Goal: Task Accomplishment & Management: Manage account settings

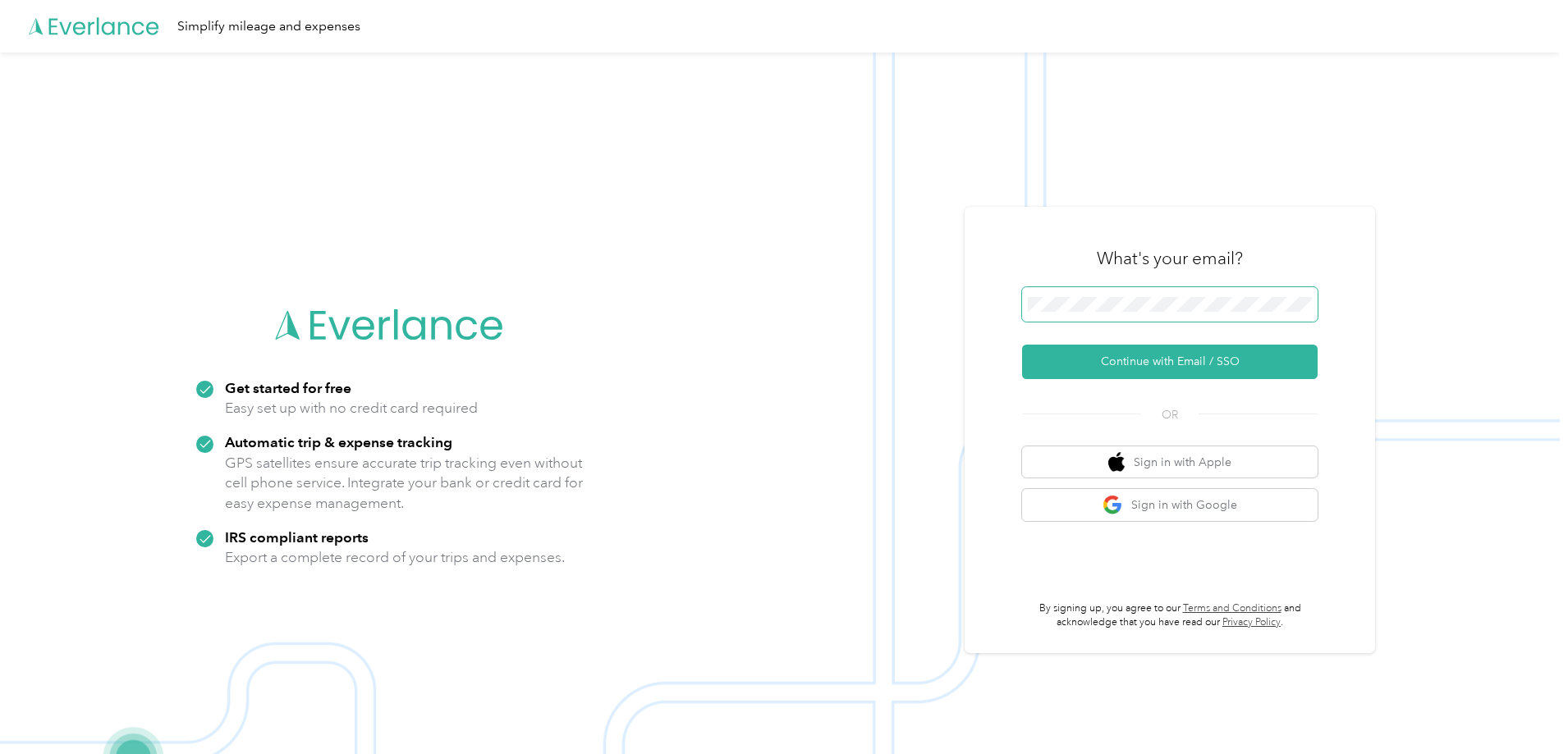
click at [1023, 344] on button "Continue with Email / SSO" at bounding box center [1170, 362] width 295 height 35
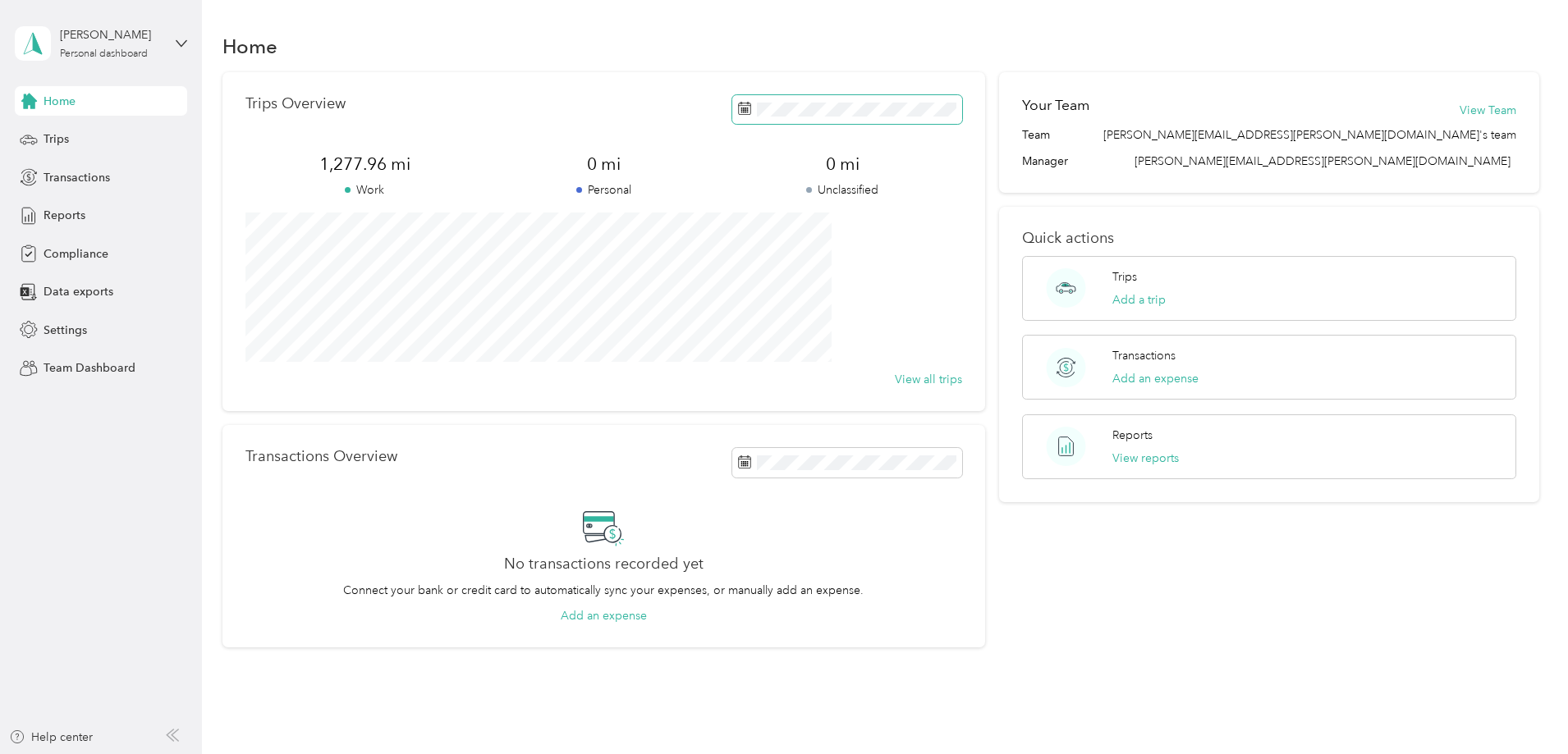
click at [903, 123] on span at bounding box center [847, 110] width 230 height 29
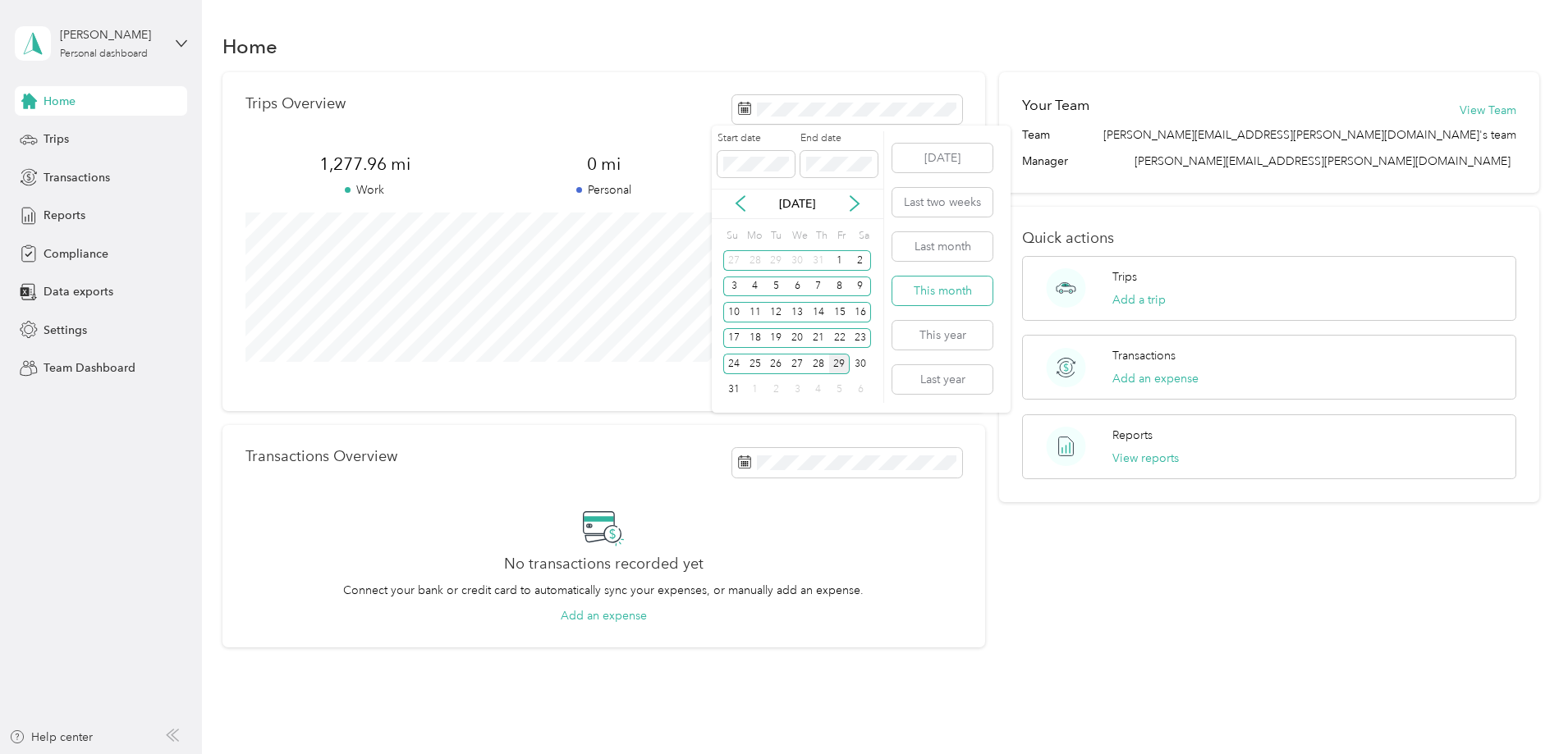
click at [961, 293] on button "This month" at bounding box center [943, 291] width 100 height 29
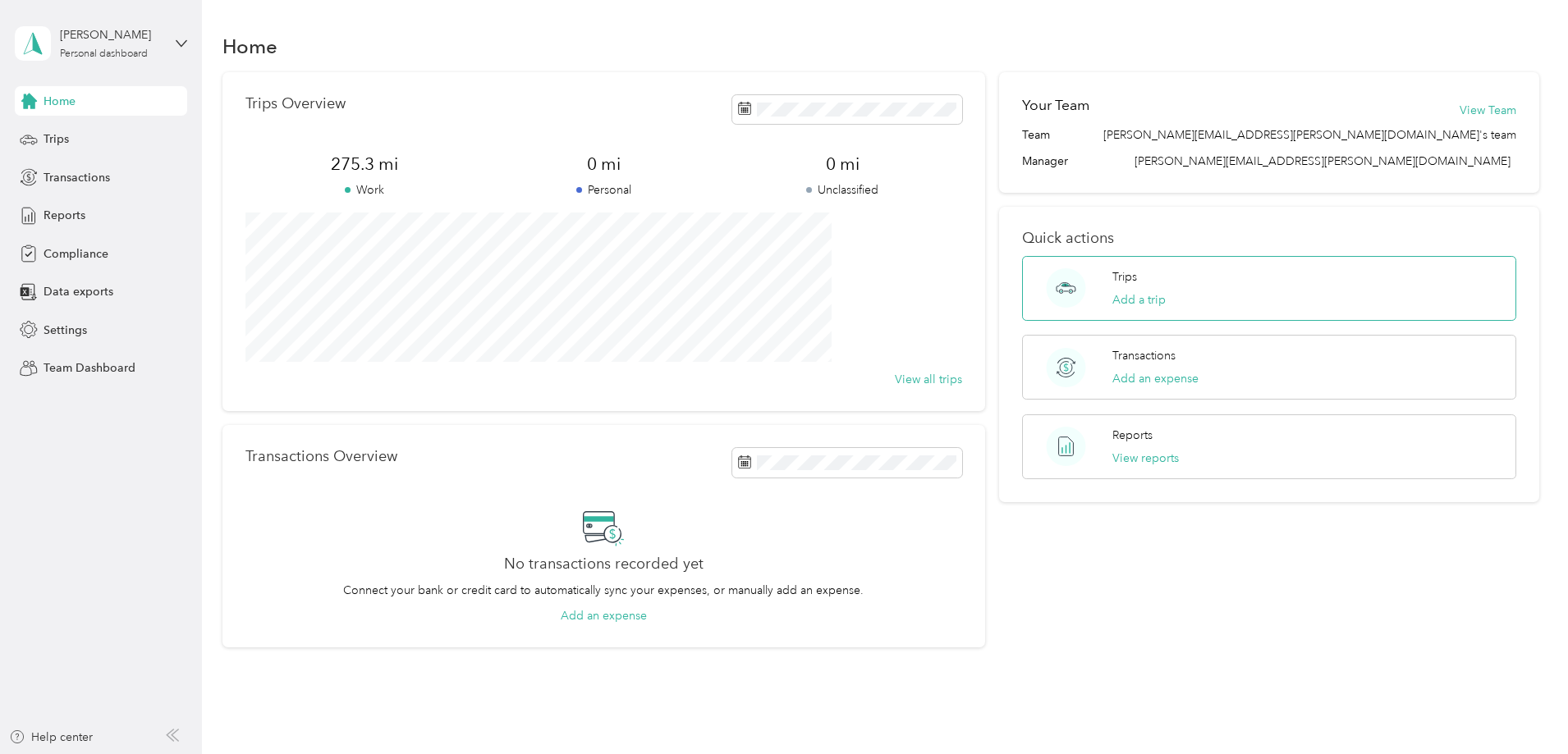
click at [1113, 268] on p "Trips" at bounding box center [1124, 276] width 25 height 17
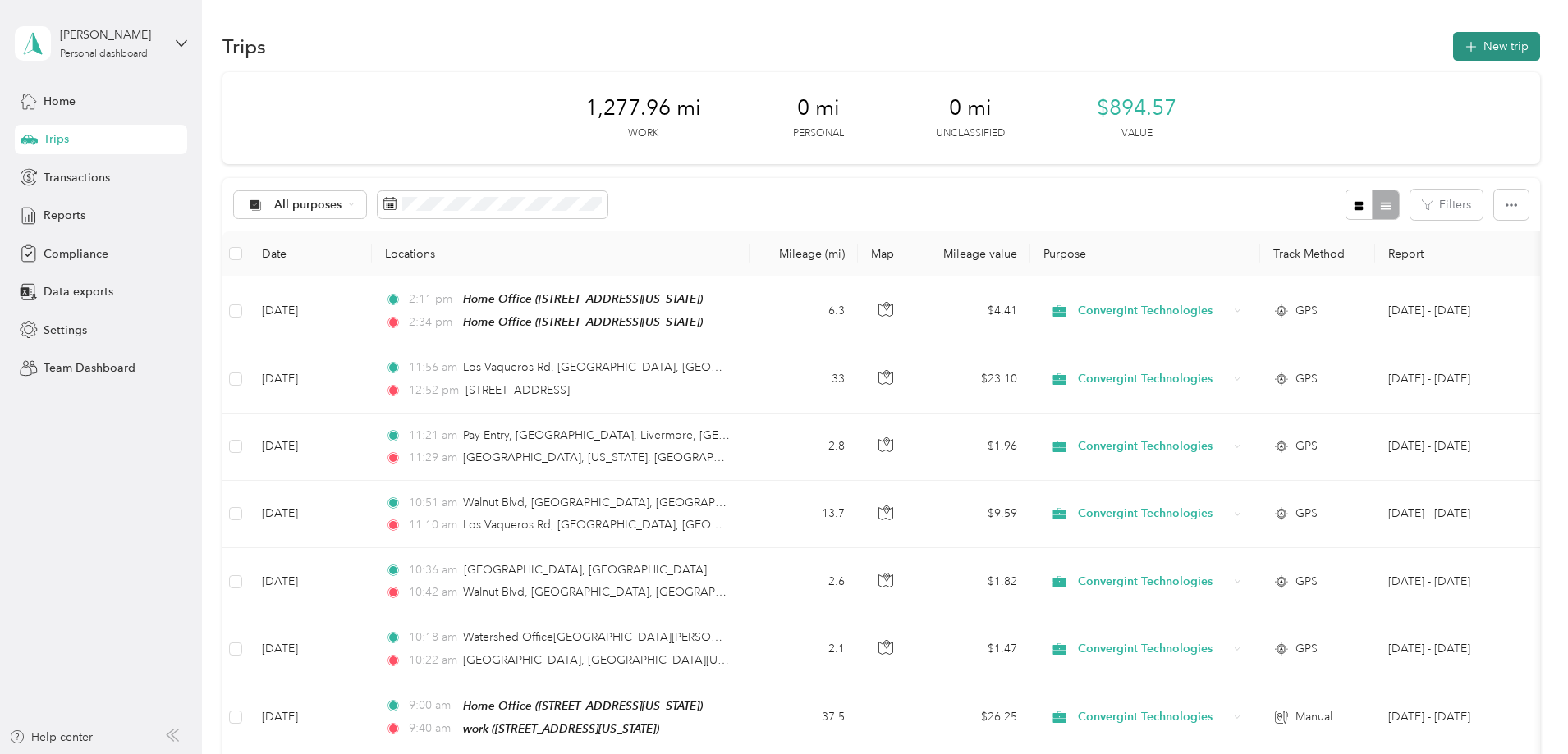
click at [1453, 45] on button "New trip" at bounding box center [1497, 46] width 87 height 29
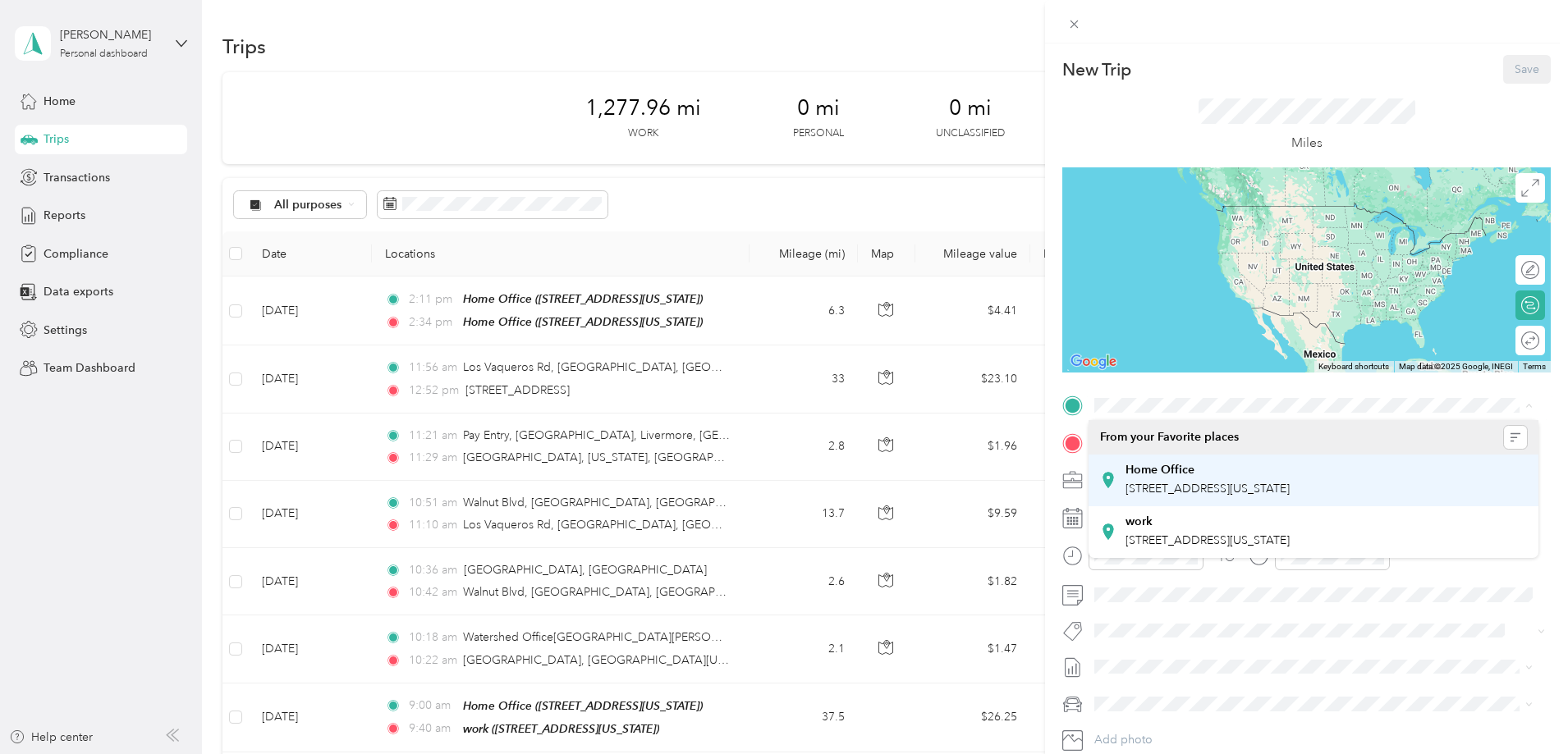
click at [1194, 476] on div "Home Office" at bounding box center [1207, 470] width 165 height 15
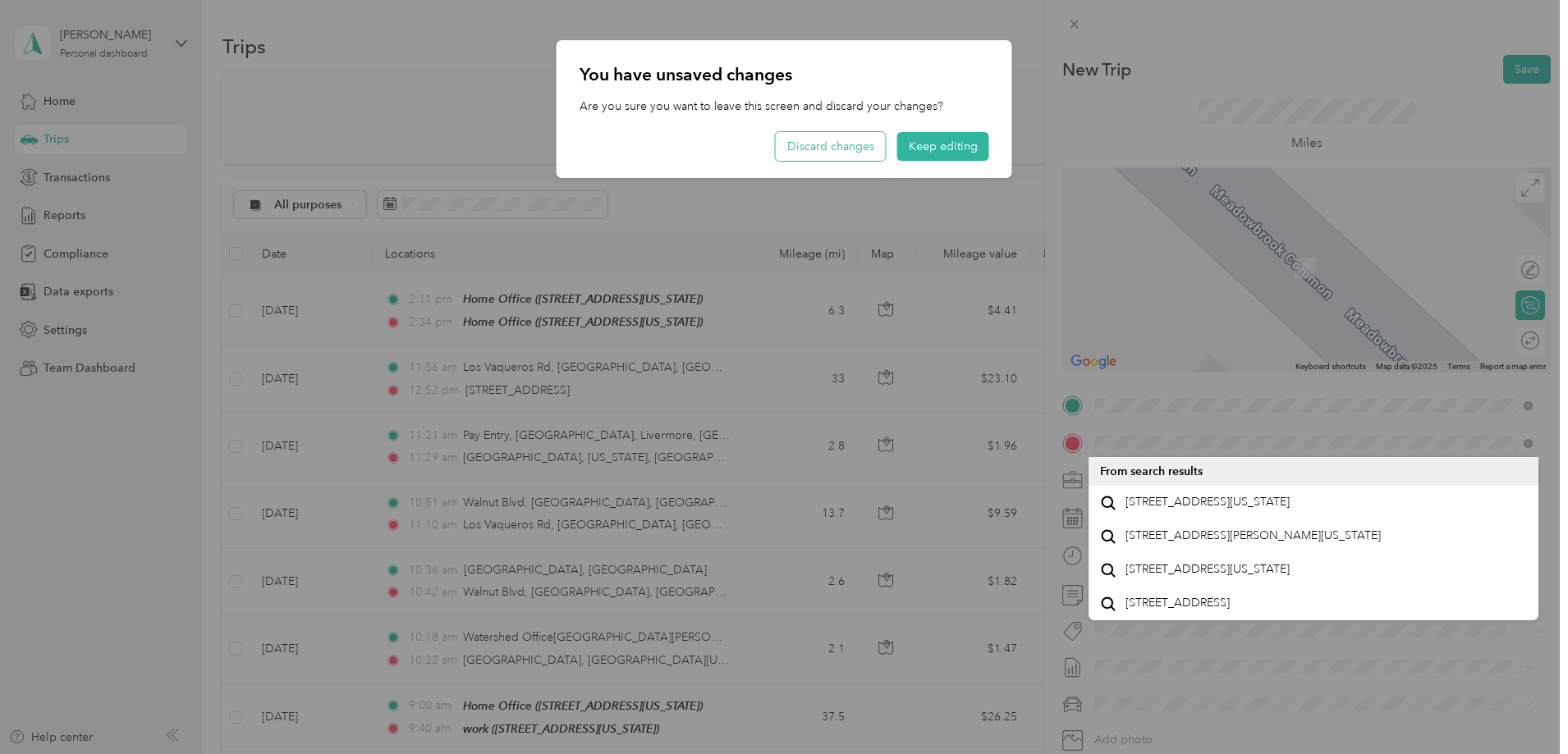
click at [825, 143] on button "Discard changes" at bounding box center [831, 146] width 110 height 29
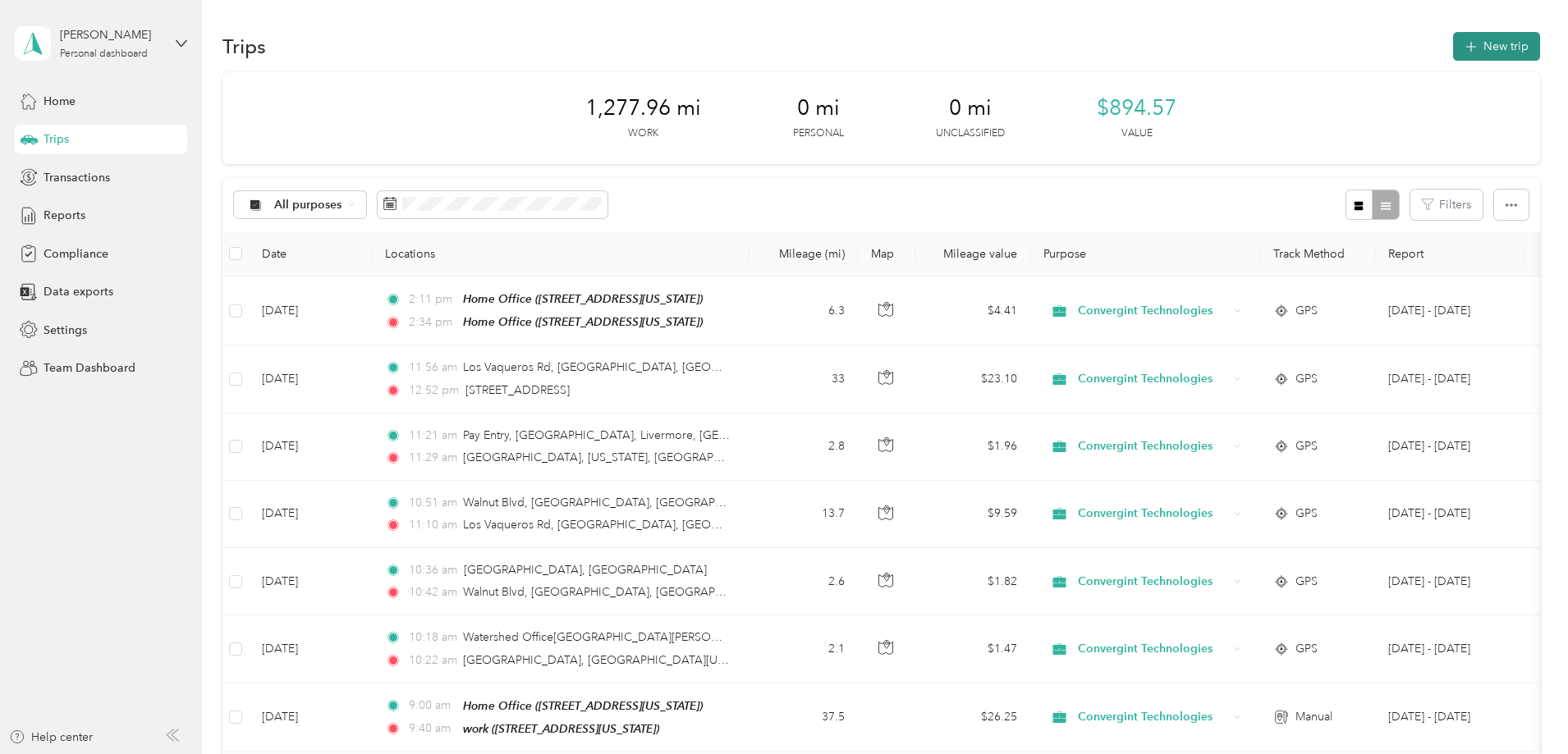
click at [1453, 48] on button "New trip" at bounding box center [1497, 46] width 87 height 29
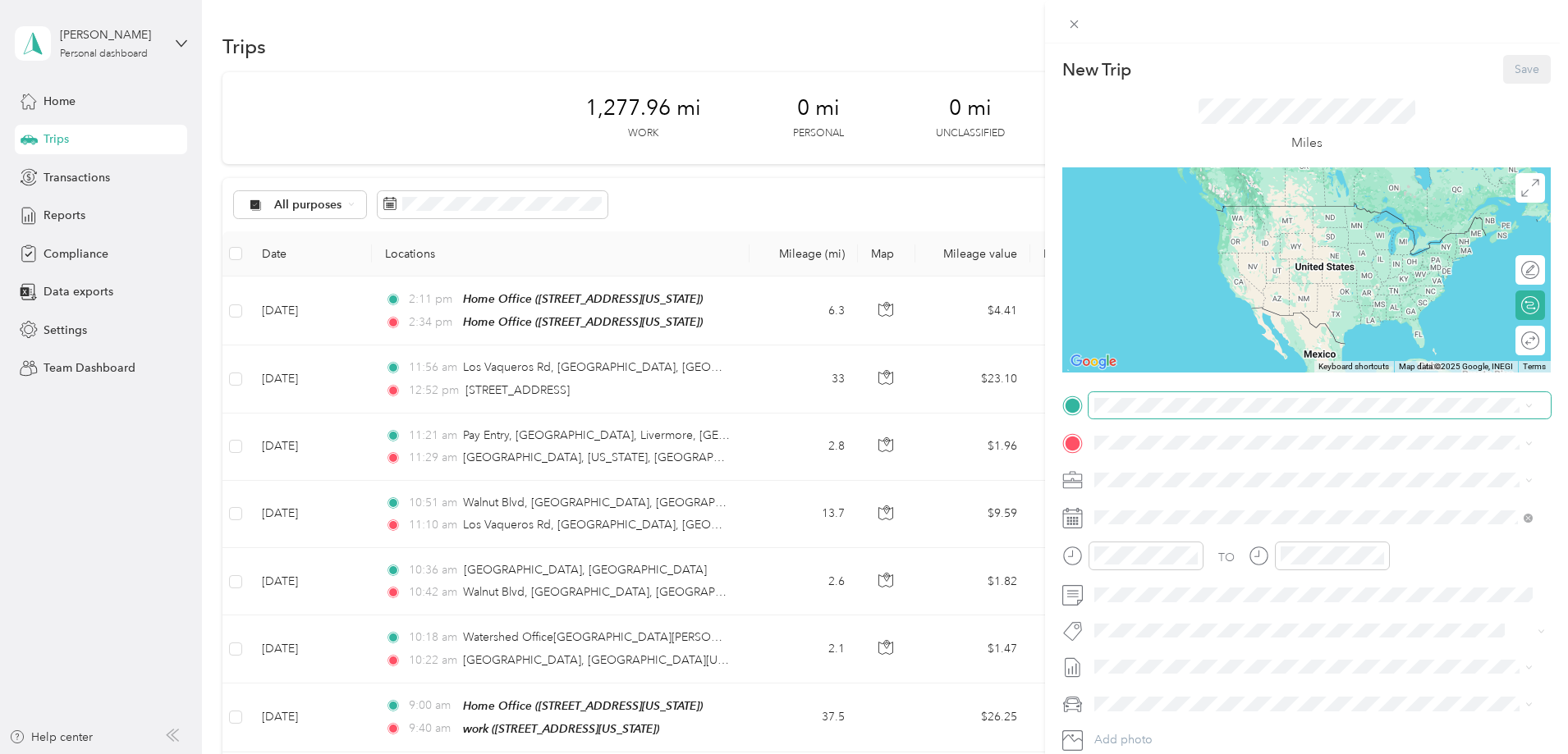
click at [1126, 397] on span at bounding box center [1320, 405] width 463 height 26
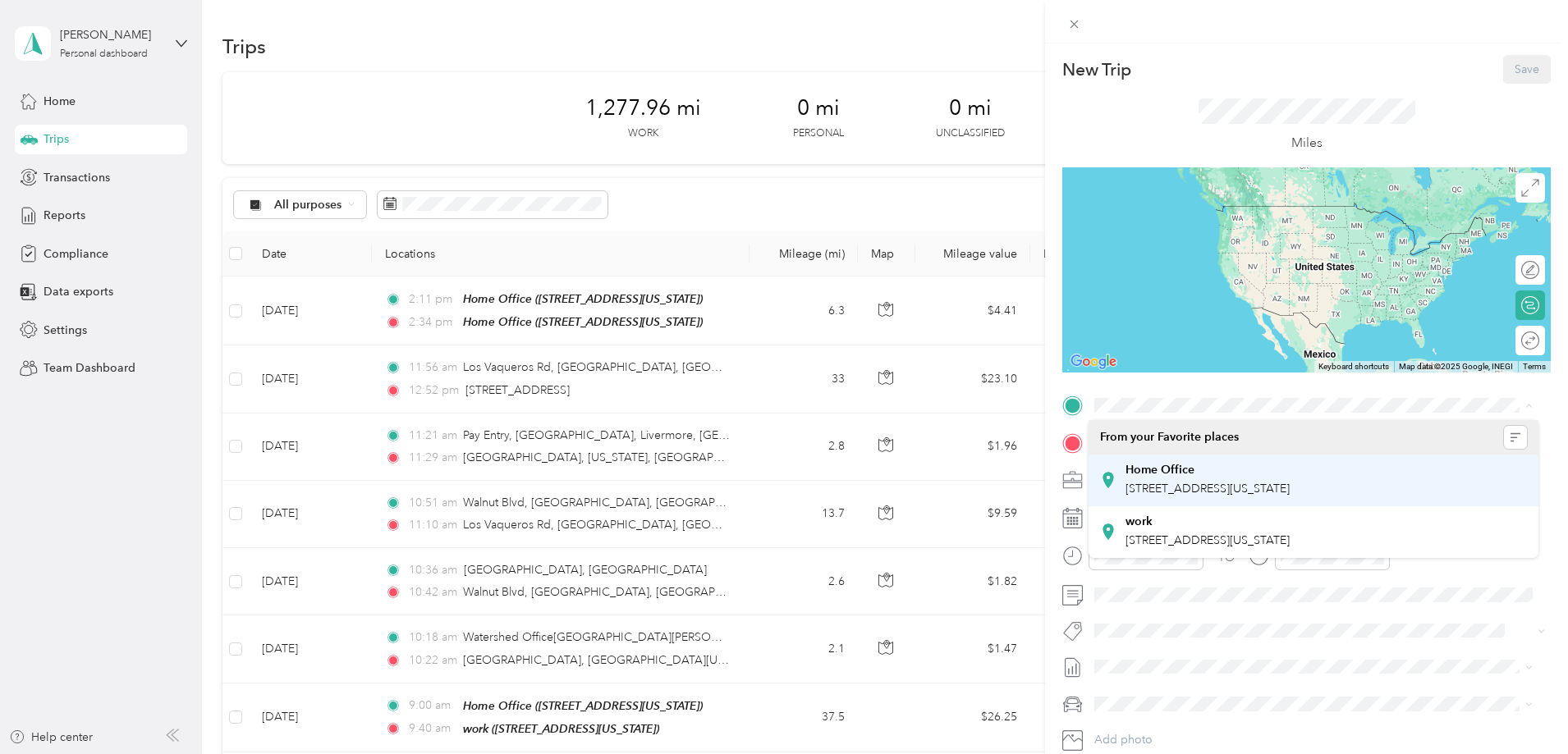
click at [1158, 471] on strong "Home Office" at bounding box center [1160, 470] width 69 height 15
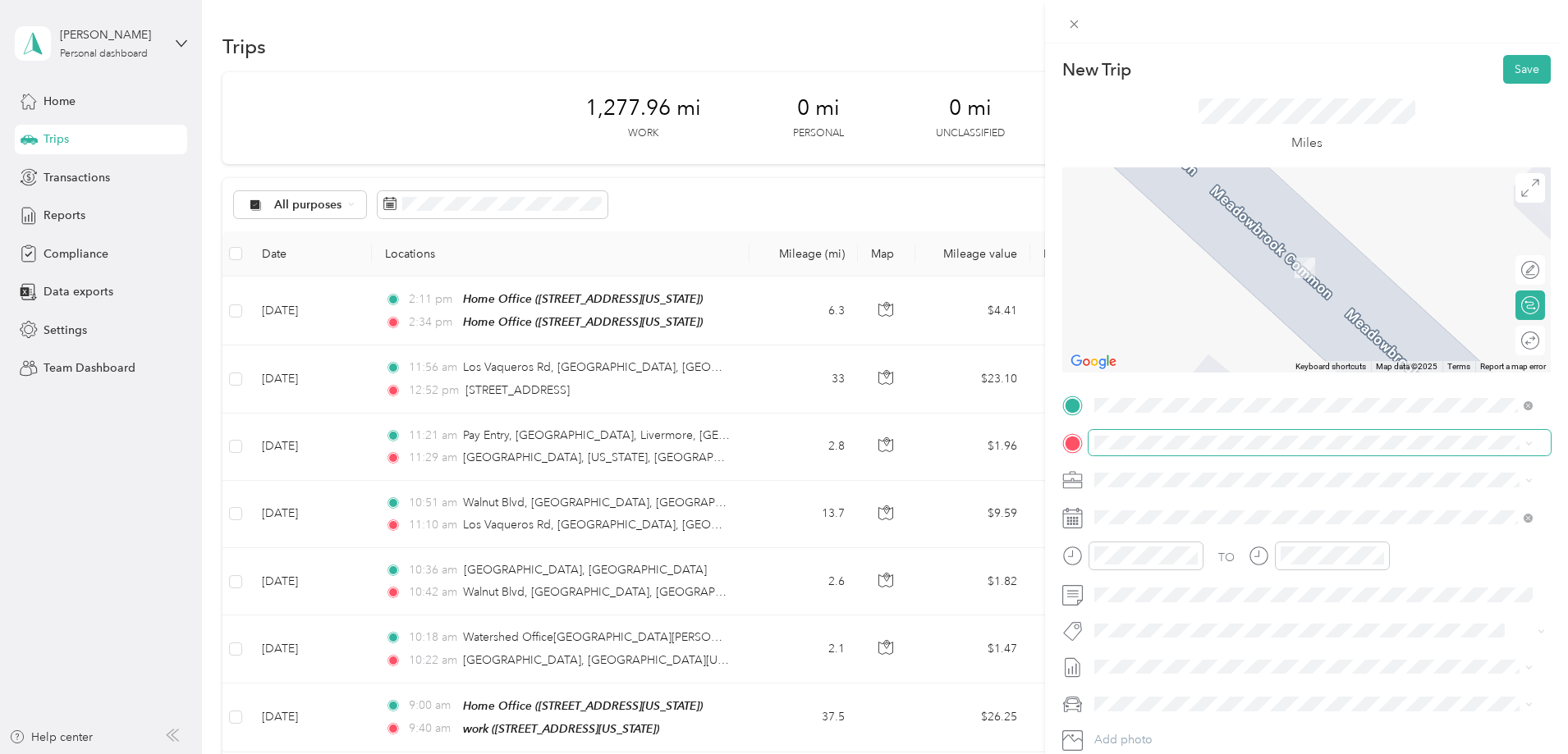
click at [1150, 753] on div "New Trip Save This trip cannot be edited because it is either under review, app…" at bounding box center [780, 754] width 1560 height 0
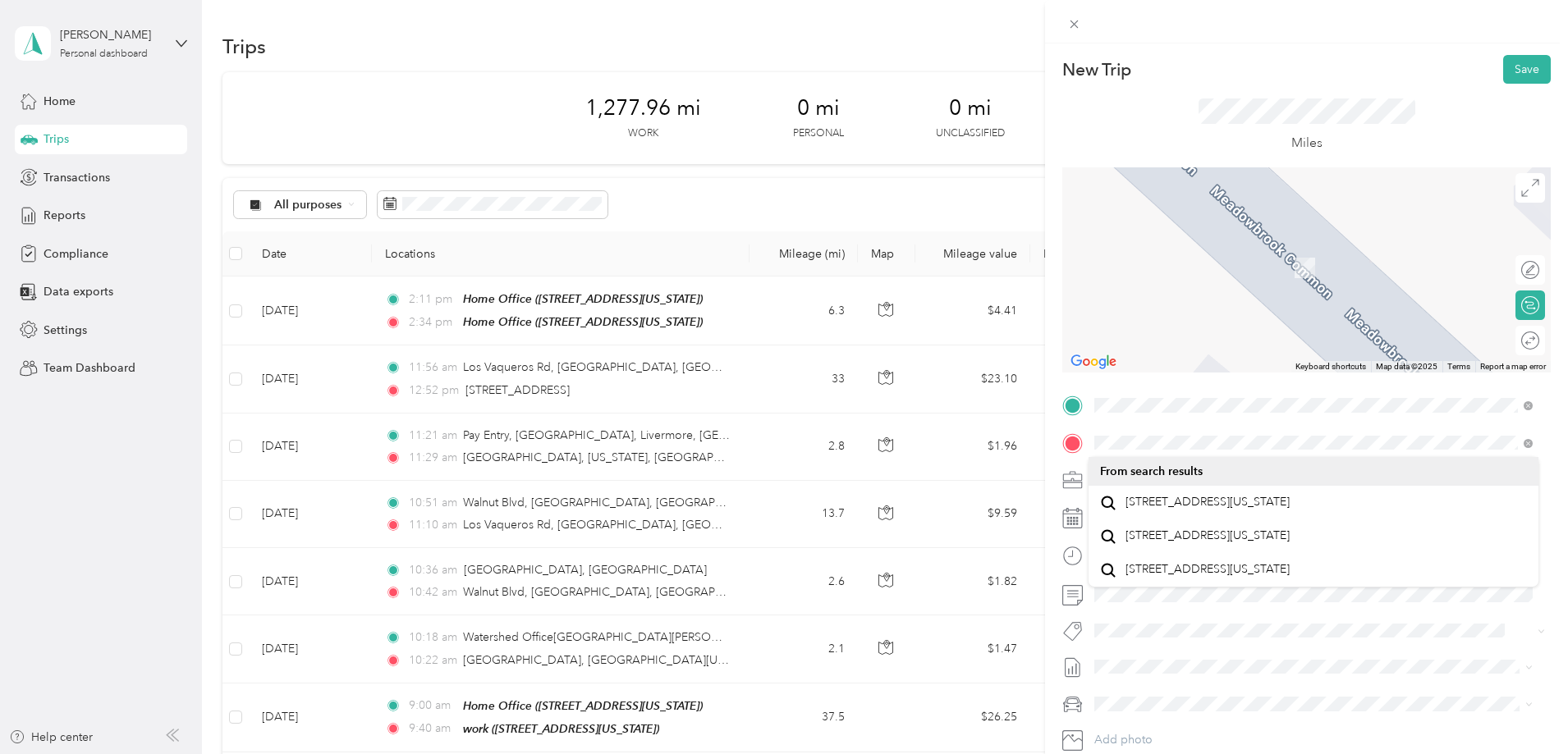
click at [1154, 510] on span "[STREET_ADDRESS][US_STATE]" at bounding box center [1207, 502] width 165 height 15
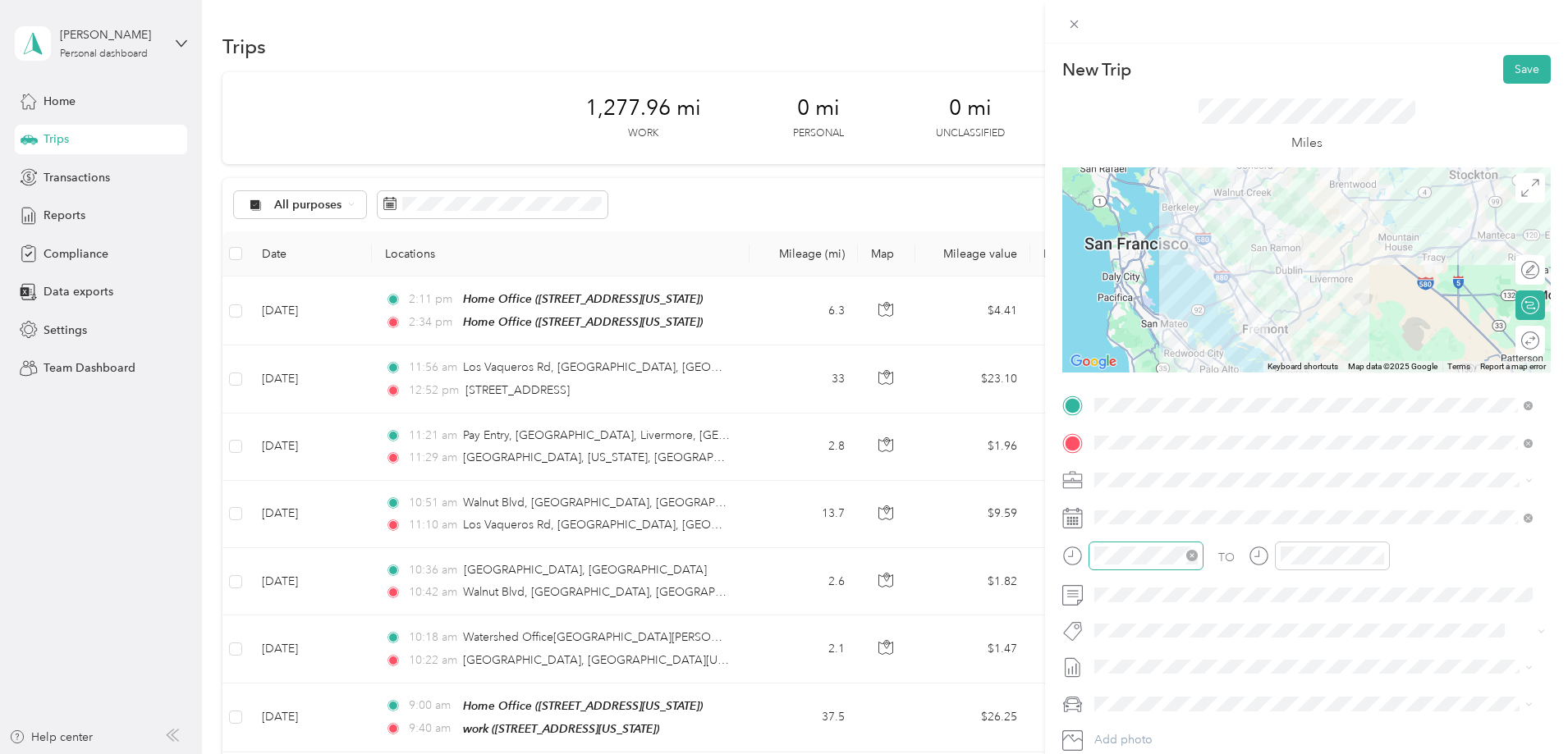
click at [1190, 555] on icon "close-circle" at bounding box center [1192, 555] width 12 height 12
click at [1376, 556] on icon "close-circle" at bounding box center [1378, 555] width 12 height 12
click at [1327, 508] on span at bounding box center [1320, 518] width 463 height 26
click at [1116, 530] on span at bounding box center [1320, 518] width 463 height 26
click at [1077, 521] on rect at bounding box center [1077, 521] width 3 height 3
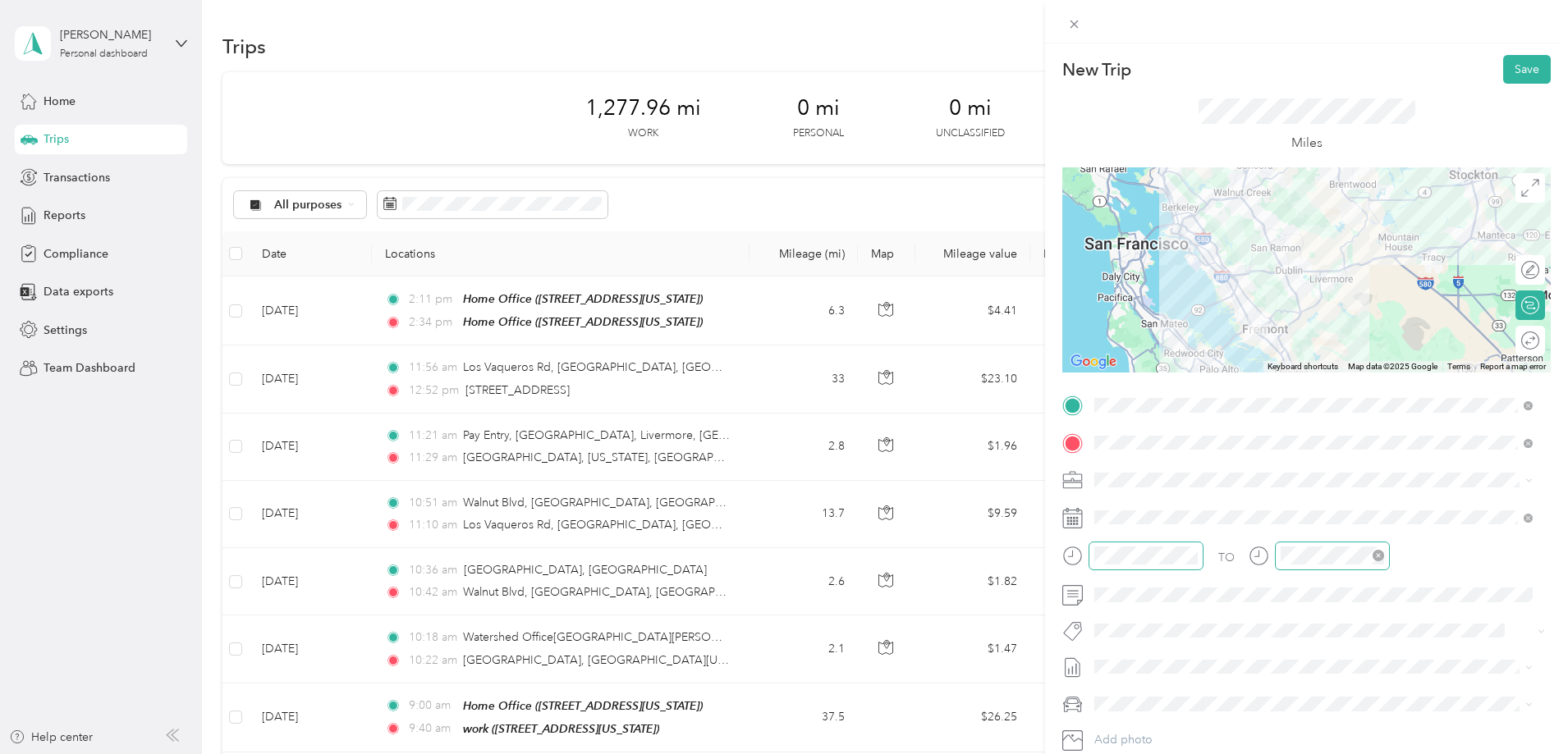
click at [1077, 521] on rect at bounding box center [1077, 521] width 3 height 3
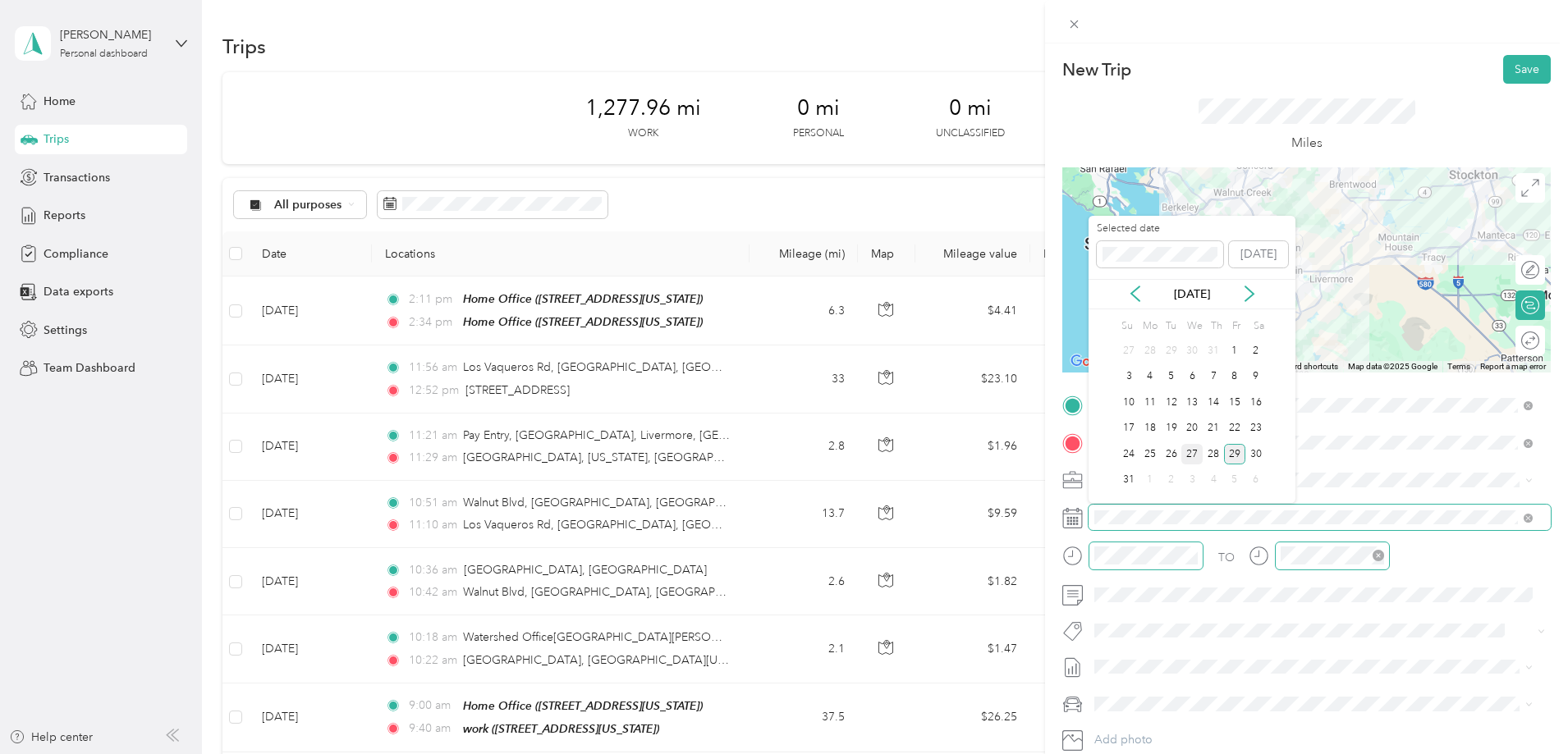
click at [1193, 457] on div "27" at bounding box center [1192, 454] width 21 height 21
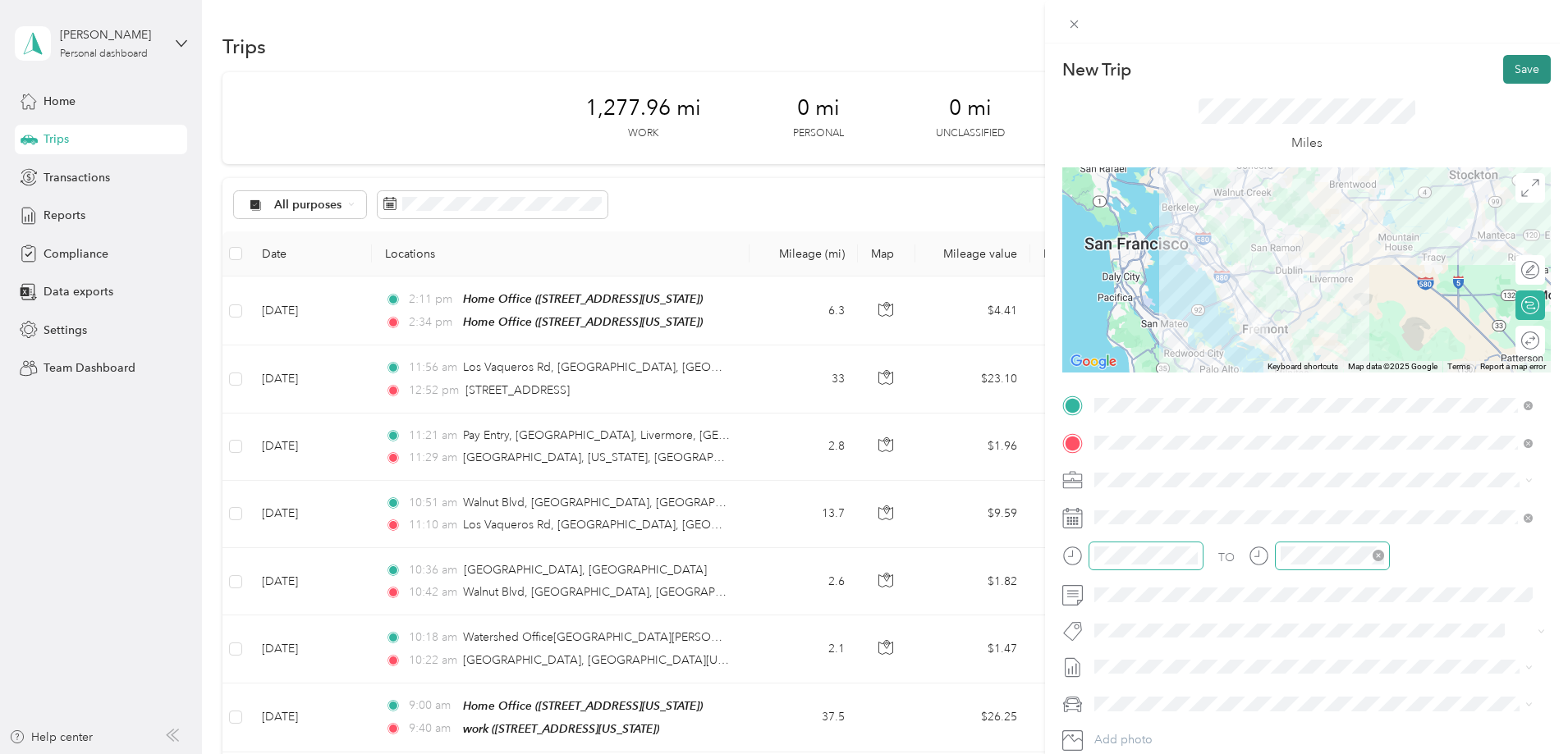
click at [1514, 73] on button "Save" at bounding box center [1527, 70] width 47 height 29
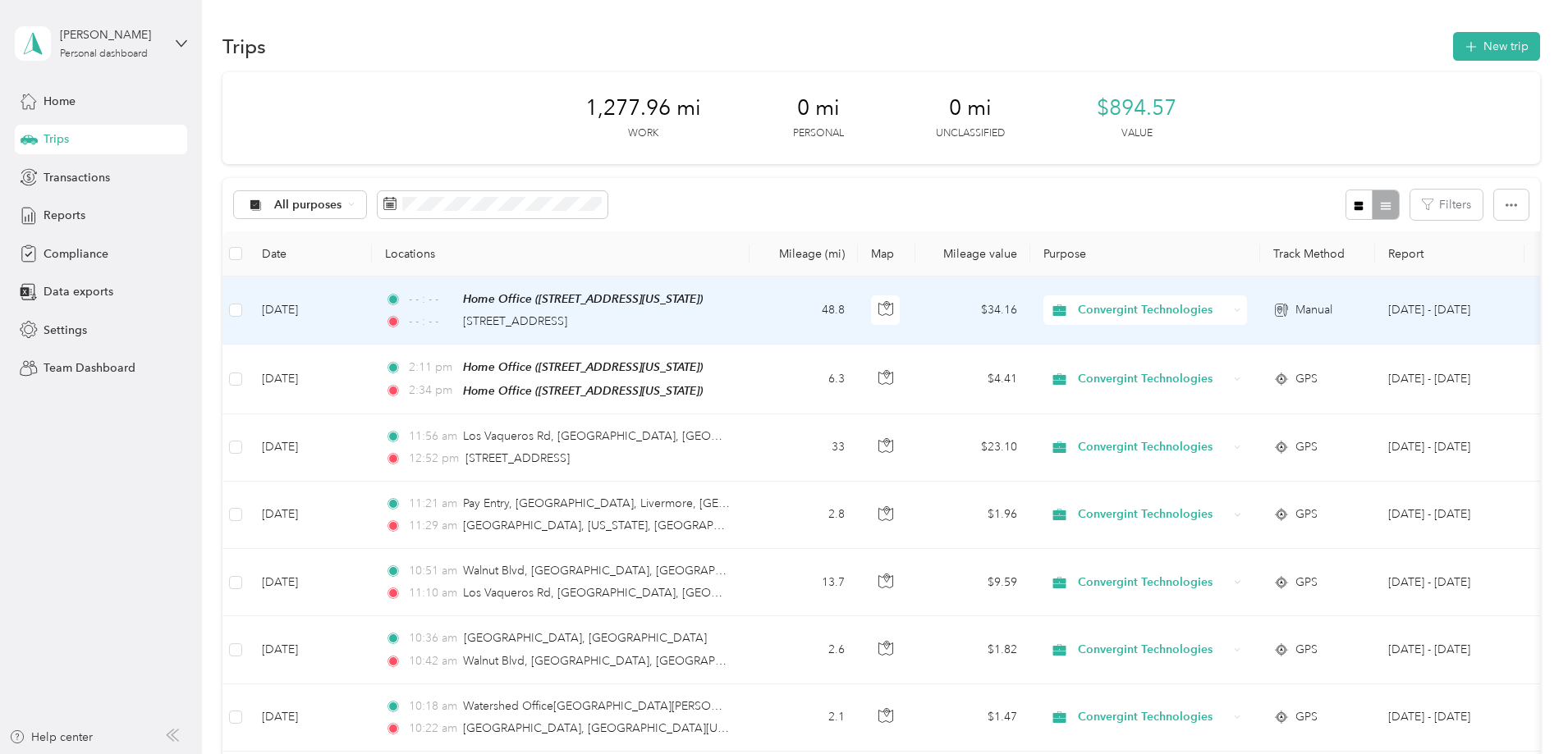
drag, startPoint x: 463, startPoint y: 315, endPoint x: 457, endPoint y: 297, distance: 19.0
click at [372, 297] on td "[DATE]" at bounding box center [310, 310] width 123 height 68
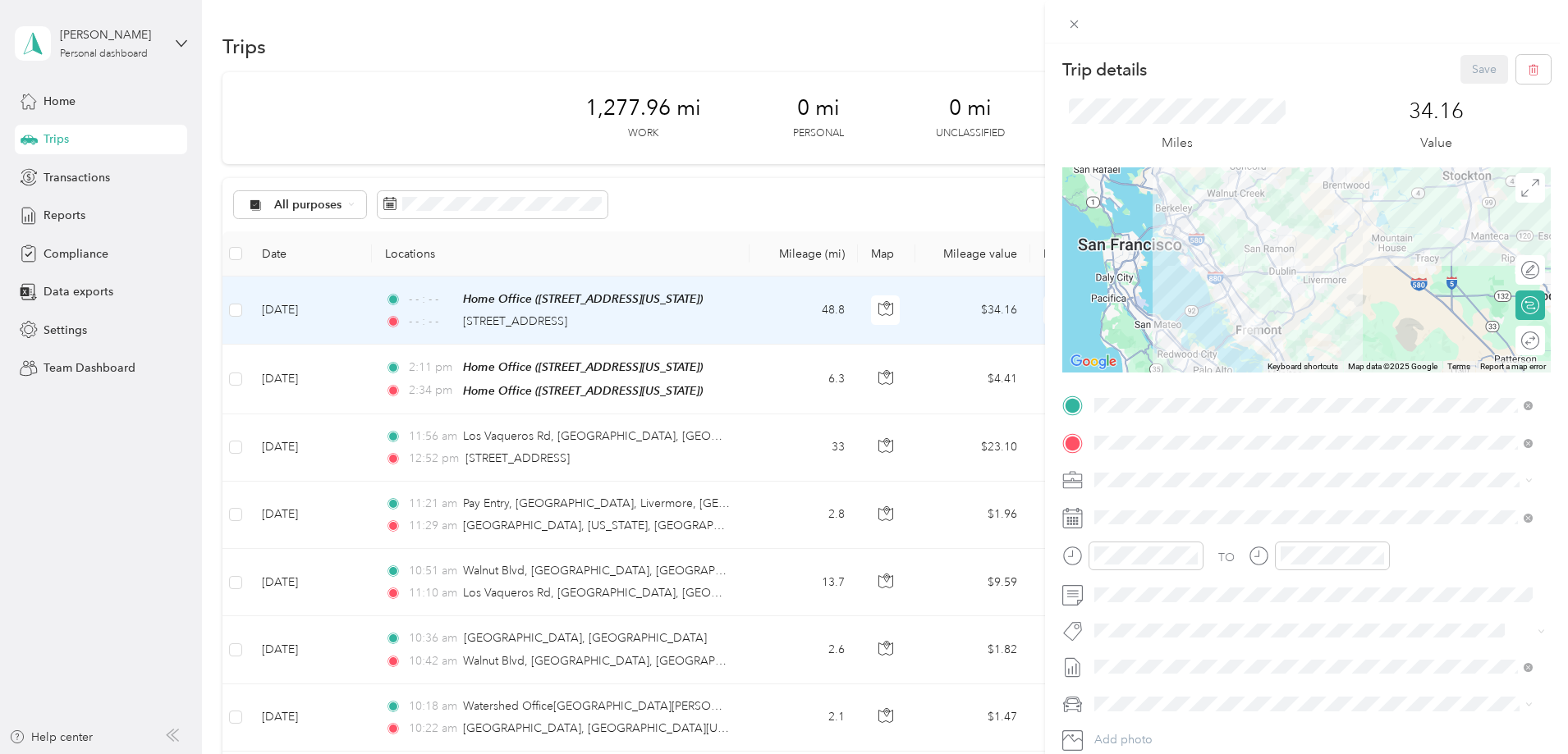
click at [899, 316] on div "Trip details Save This trip cannot be edited because it is either under review,…" at bounding box center [784, 377] width 1568 height 754
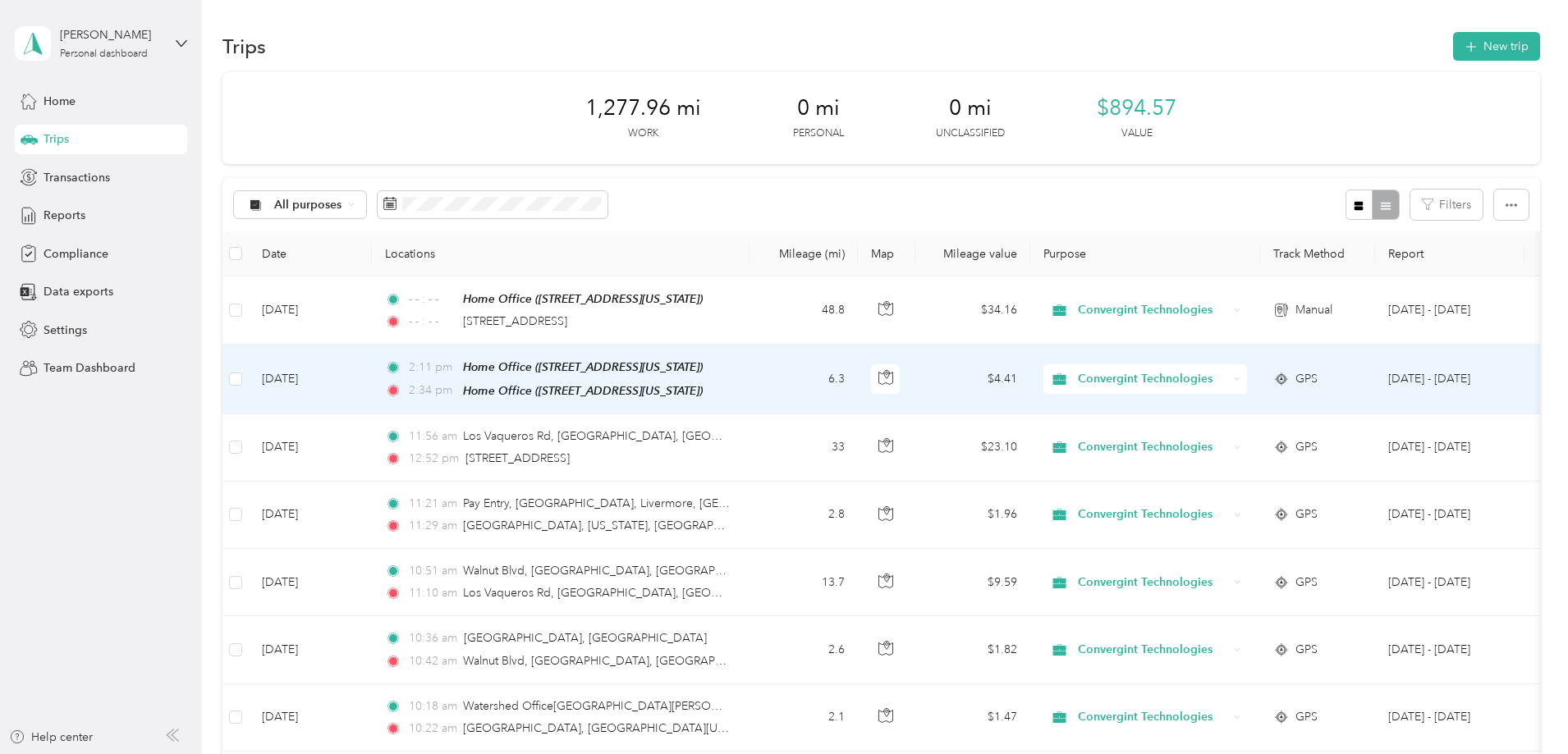
click at [858, 381] on td "6.3" at bounding box center [804, 379] width 108 height 69
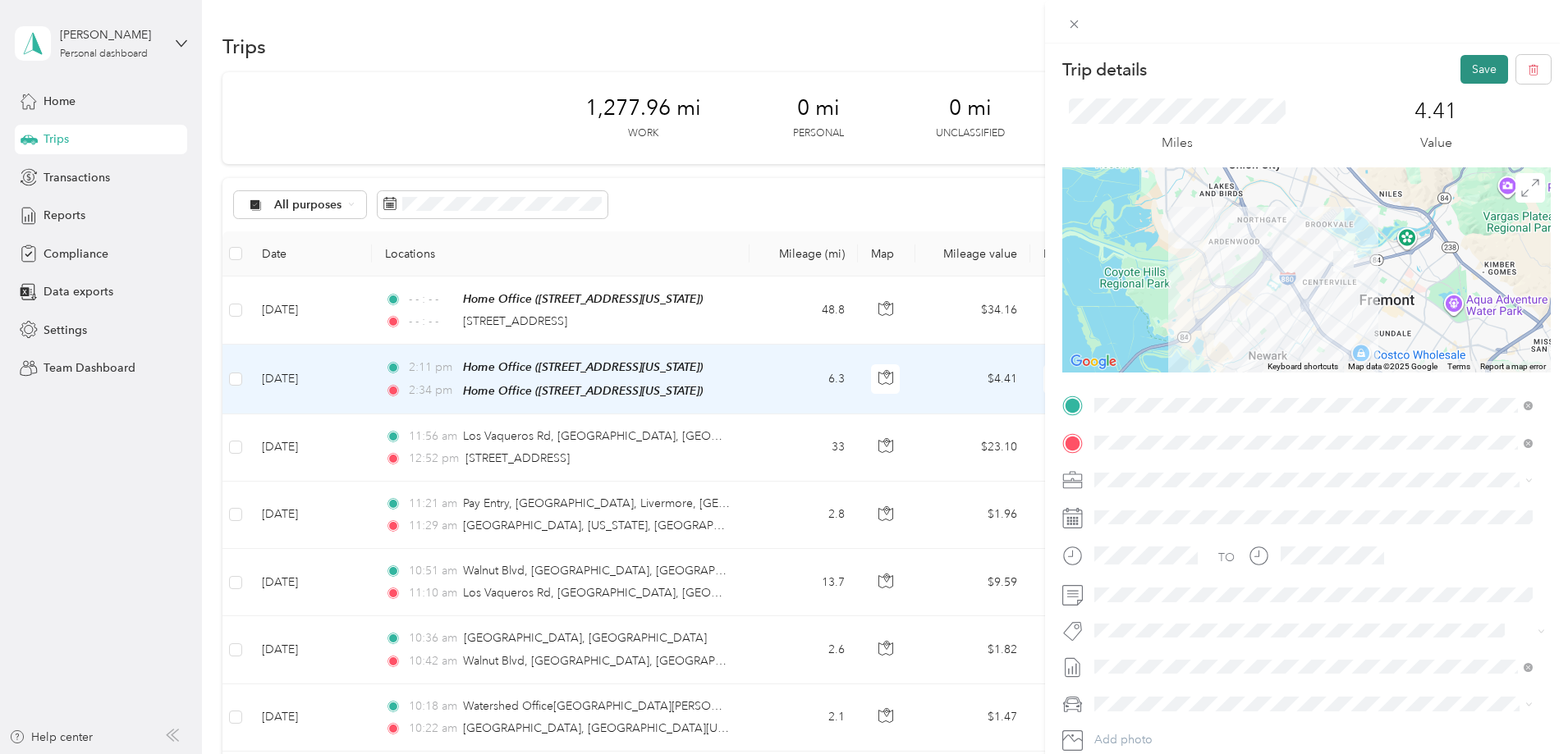
click at [1469, 62] on button "Save" at bounding box center [1484, 70] width 47 height 29
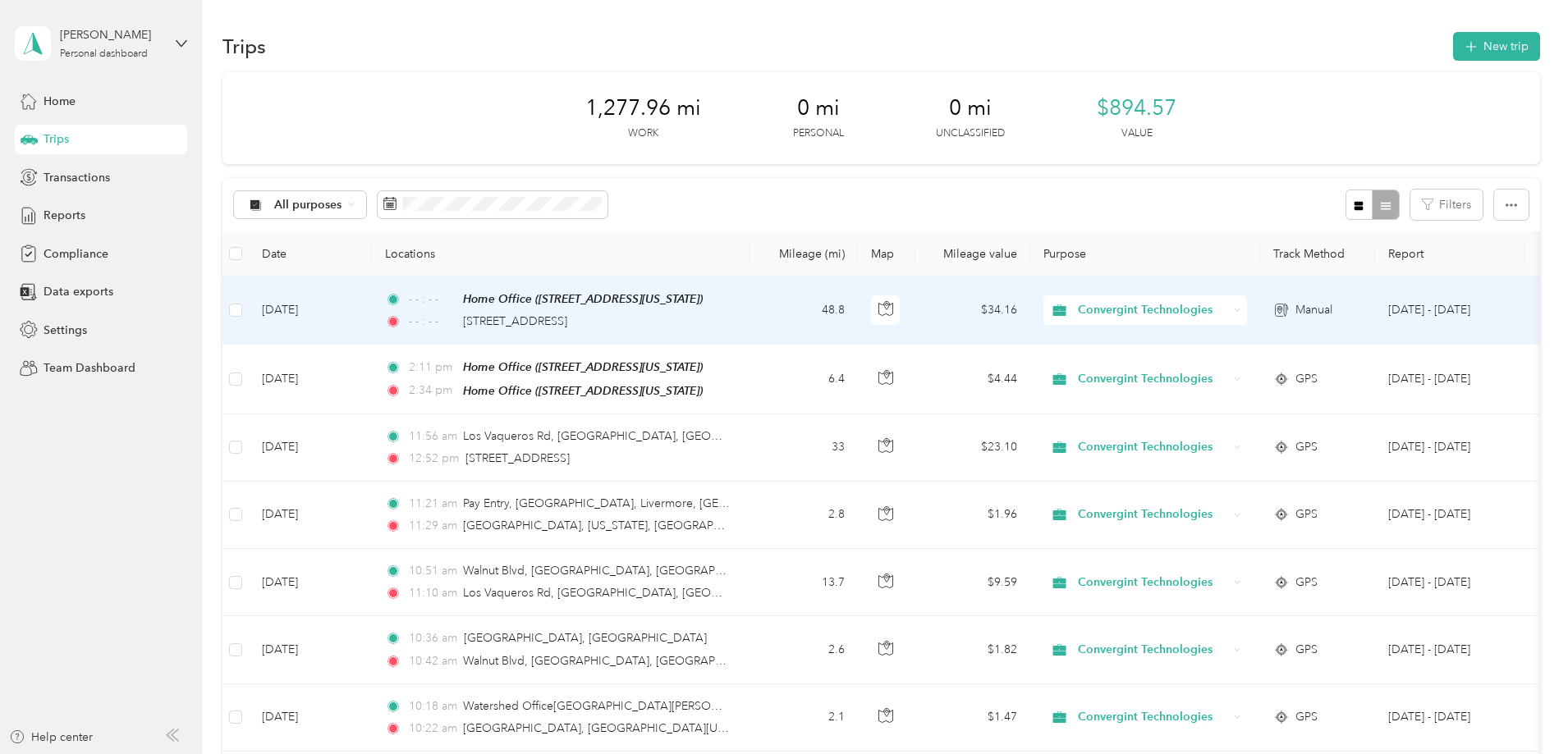
click at [750, 328] on td "- - : - - Home Office ([STREET_ADDRESS][US_STATE]) - - : - - [STREET_ADDRESS]" at bounding box center [561, 310] width 378 height 68
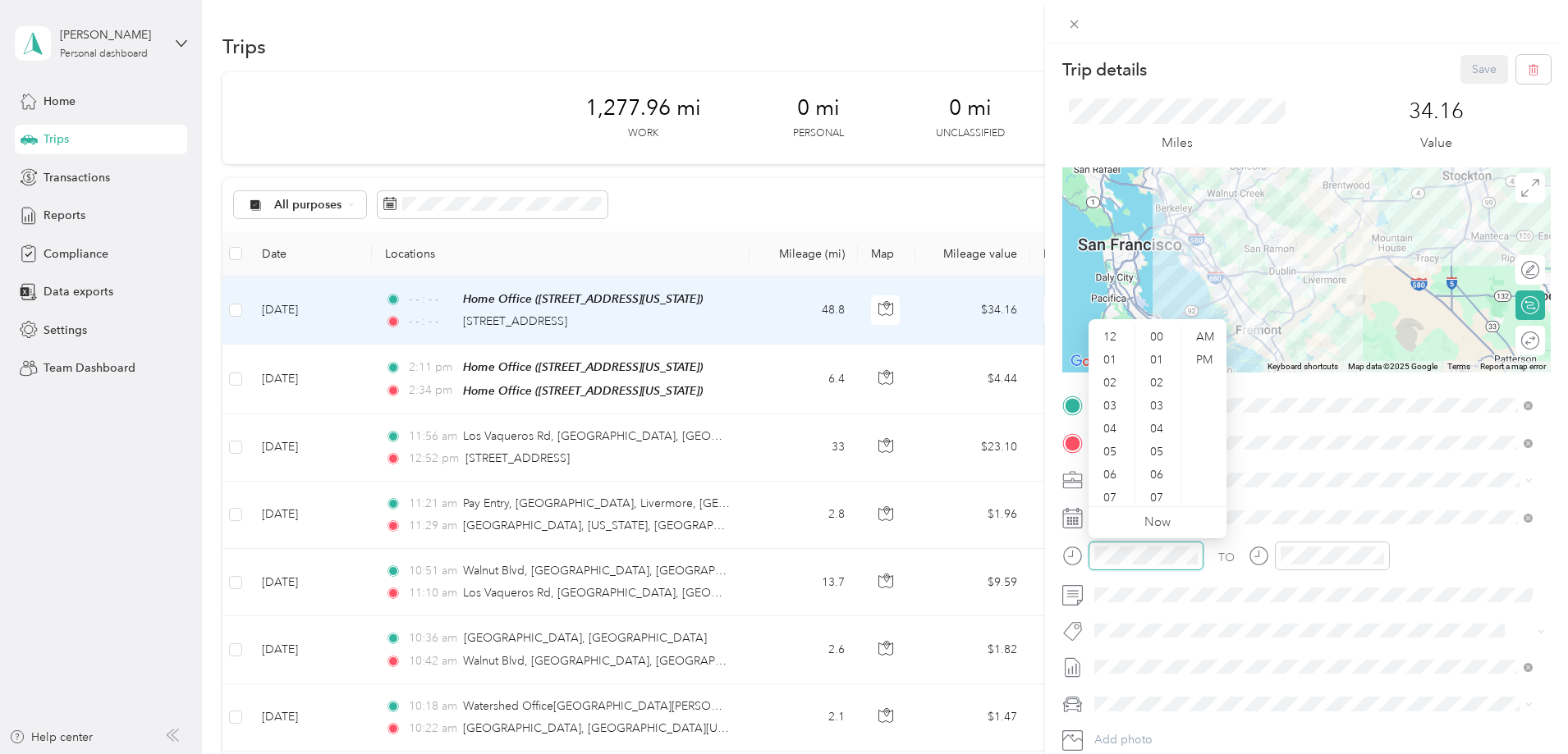
scroll to position [1201, 0]
click at [1116, 419] on div "08" at bounding box center [1111, 422] width 39 height 23
click at [1158, 332] on div "30" at bounding box center [1158, 338] width 39 height 23
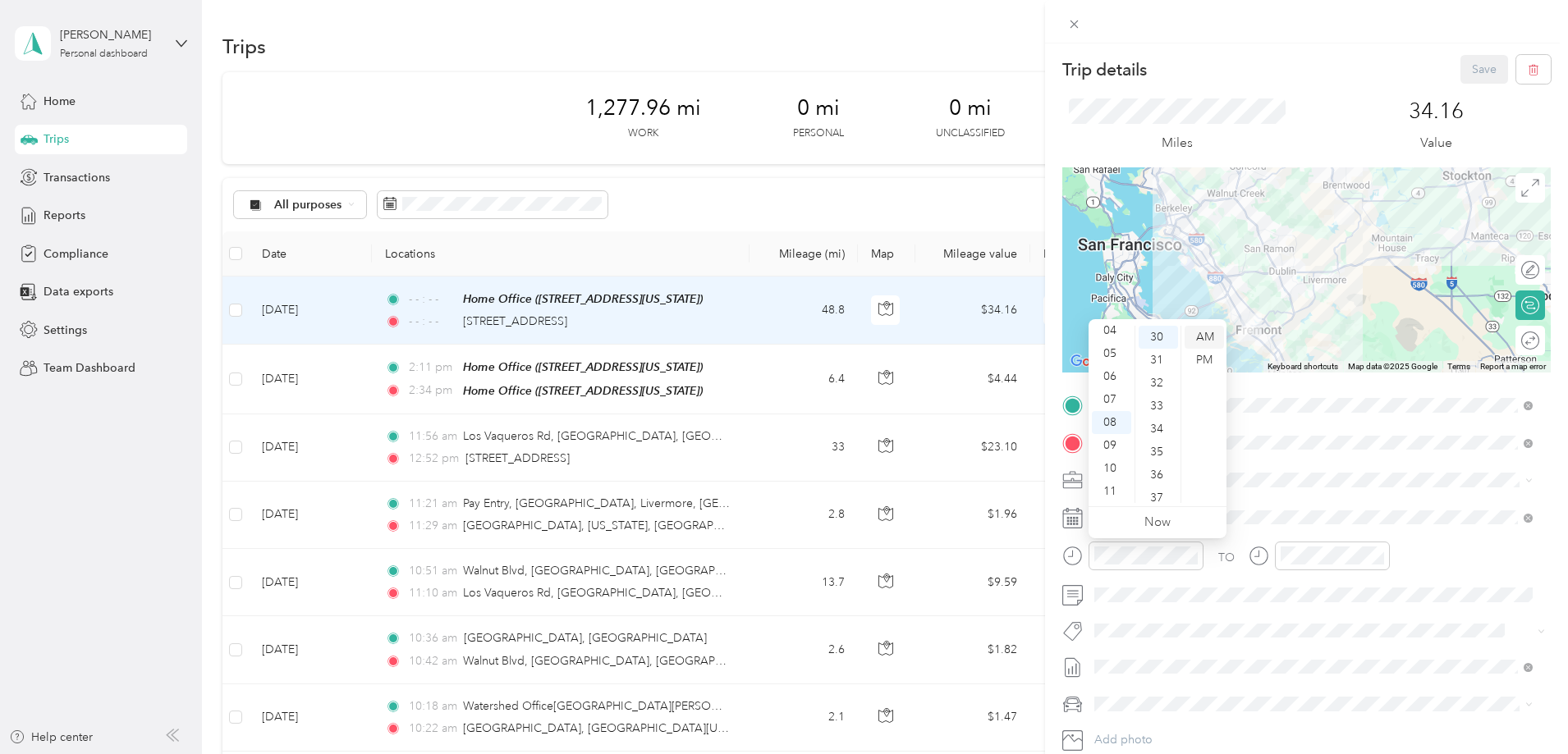
click at [1205, 335] on div "AM" at bounding box center [1203, 337] width 39 height 23
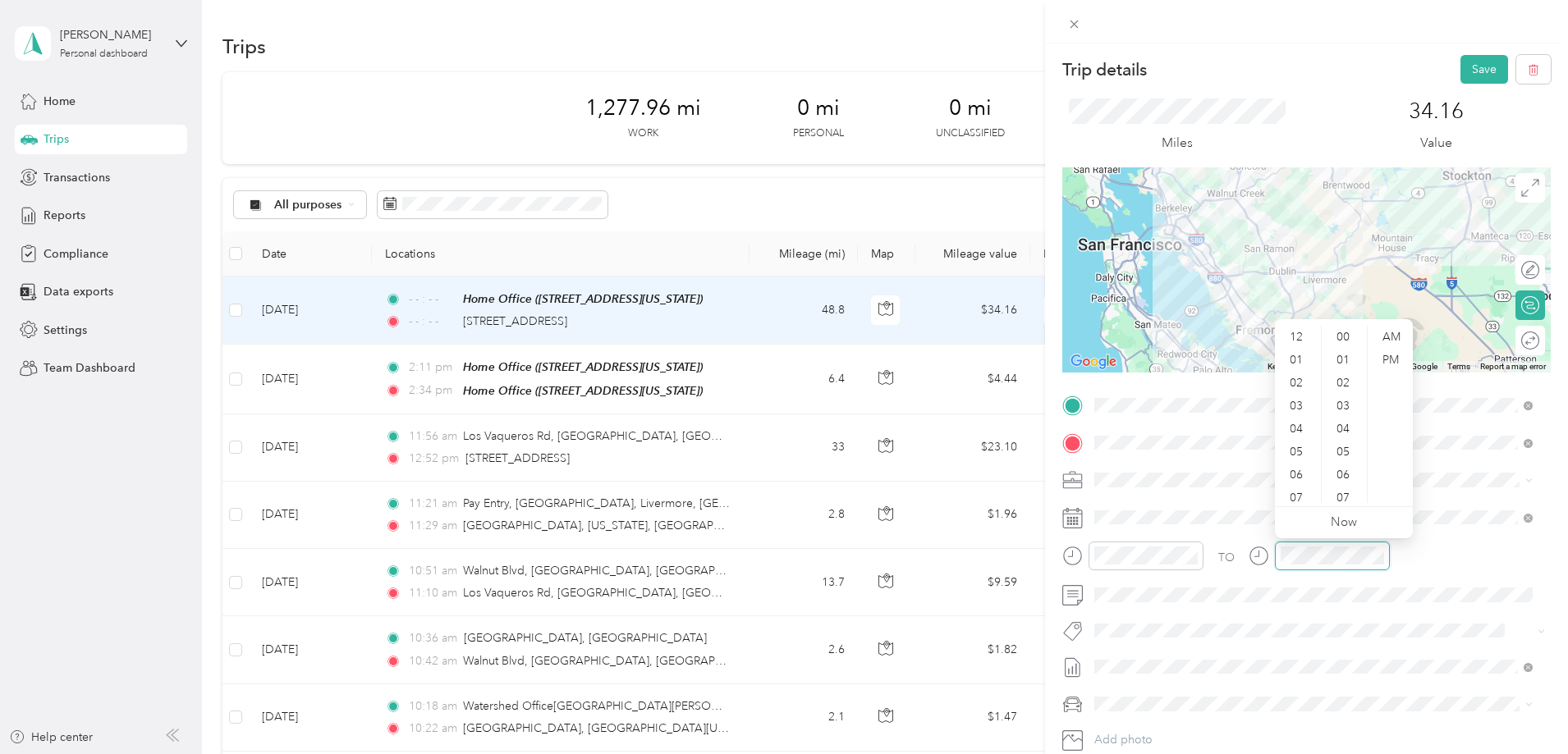
scroll to position [1201, 0]
click at [1395, 335] on div "AM" at bounding box center [1390, 337] width 39 height 23
click at [1439, 602] on span at bounding box center [1320, 594] width 463 height 26
click at [1298, 448] on div "09" at bounding box center [1297, 445] width 39 height 23
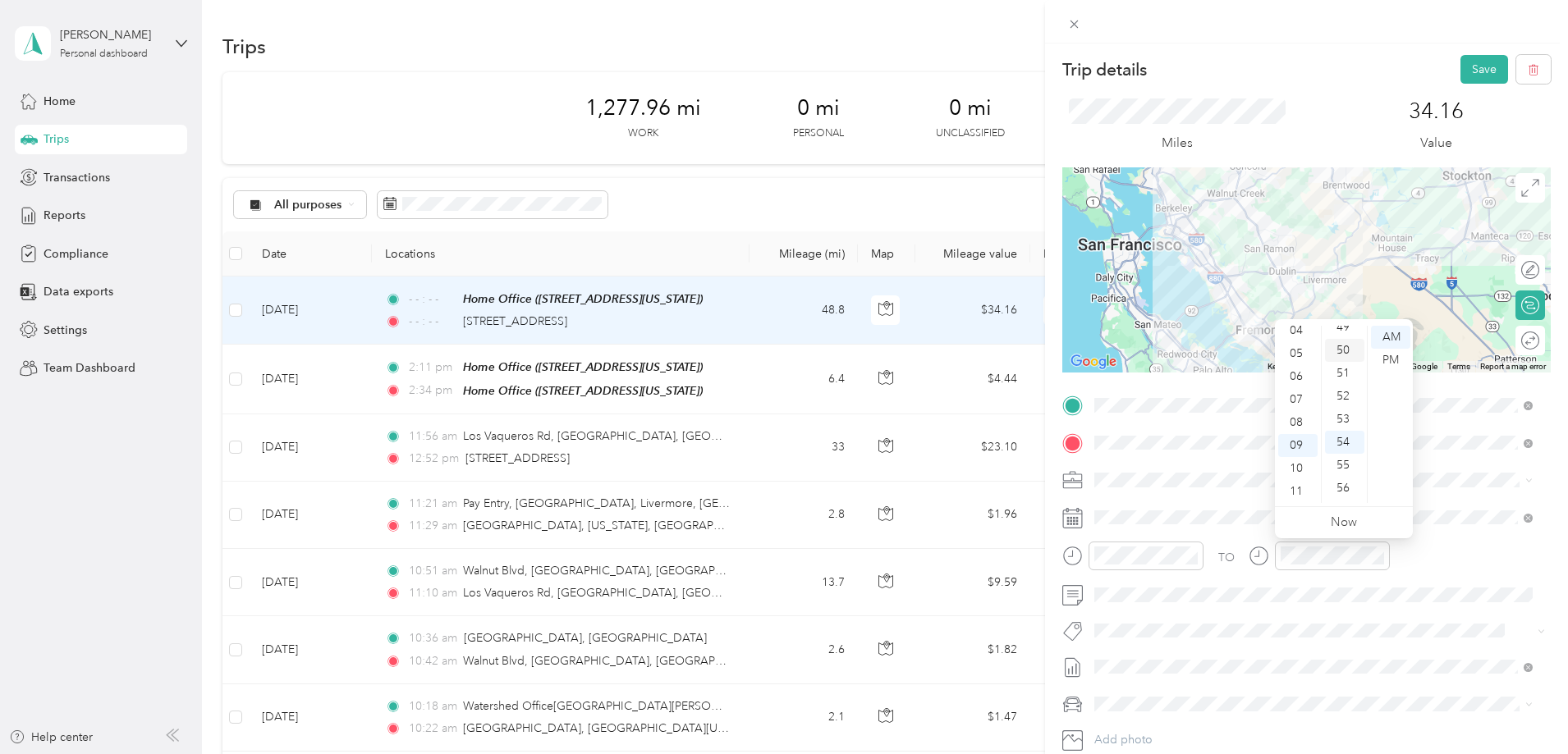
click at [1350, 352] on div "50" at bounding box center [1344, 350] width 39 height 23
click at [1382, 343] on div "AM" at bounding box center [1390, 337] width 39 height 23
click at [1479, 501] on div "TO Add photo" at bounding box center [1306, 590] width 488 height 396
click at [1468, 68] on button "Save" at bounding box center [1484, 70] width 47 height 29
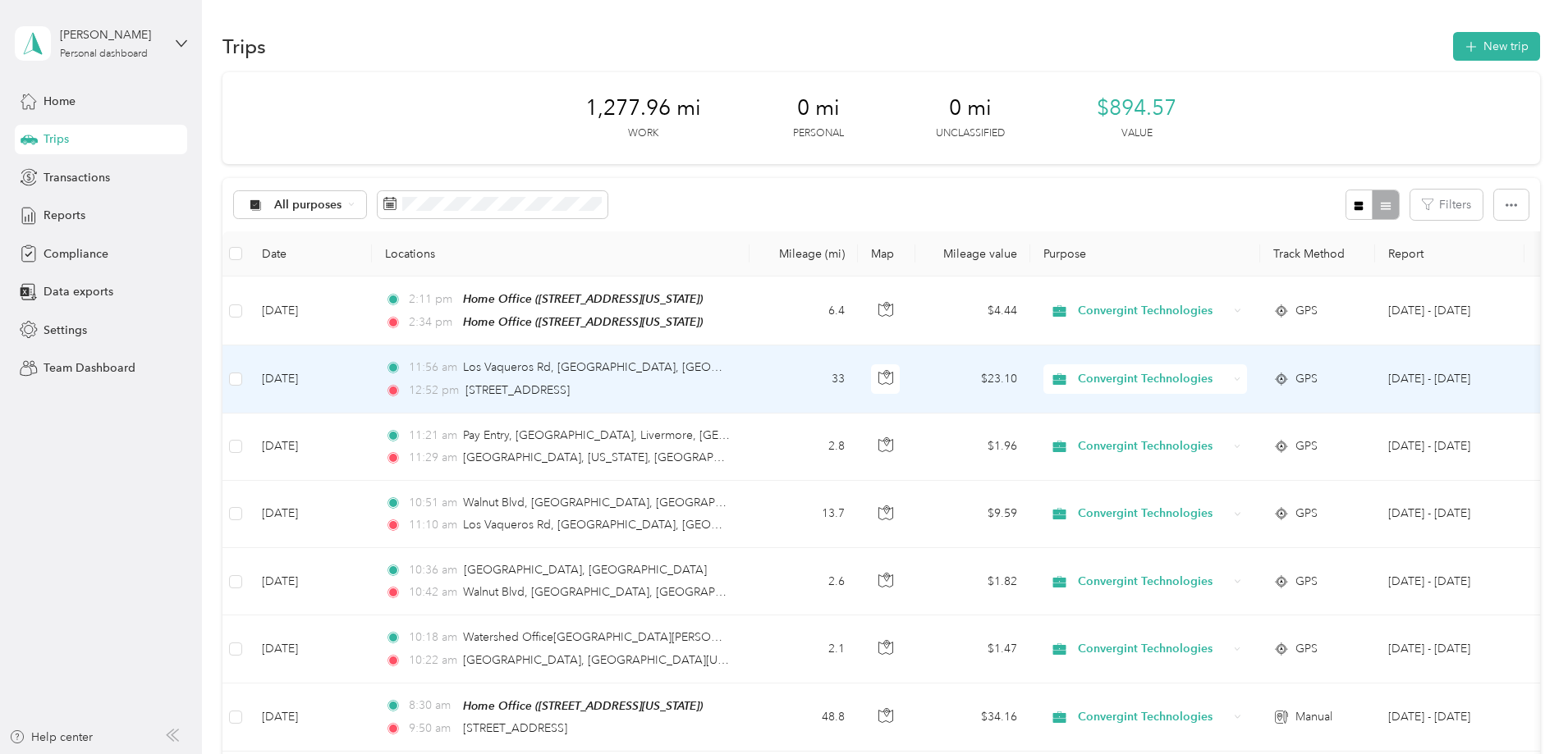
click at [730, 378] on div "11:56 am Los Vaqueros Rd, [GEOGRAPHIC_DATA], [GEOGRAPHIC_DATA] 12:52 pm [STREET…" at bounding box center [557, 379] width 345 height 40
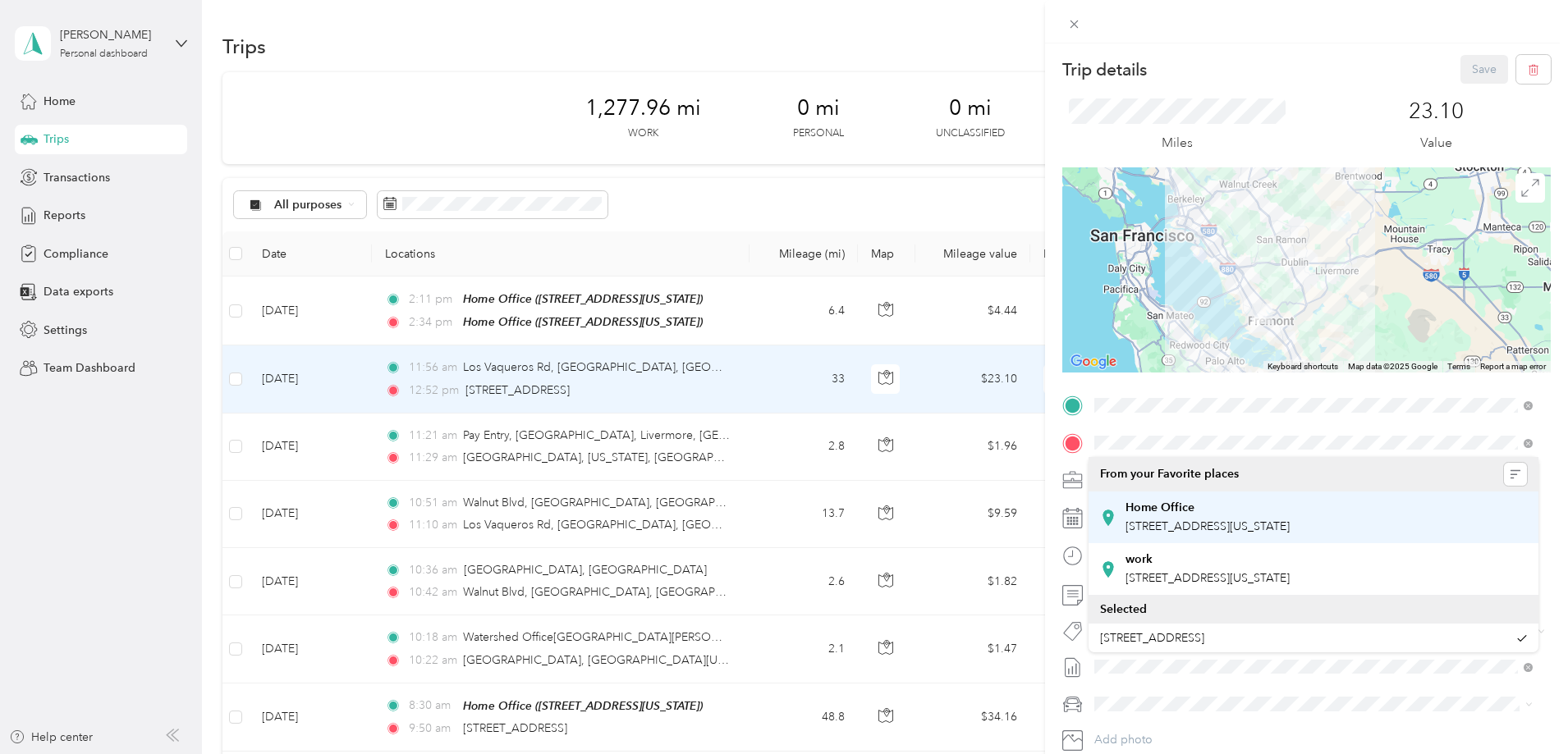
click at [1290, 531] on span "[STREET_ADDRESS][US_STATE]" at bounding box center [1207, 526] width 165 height 14
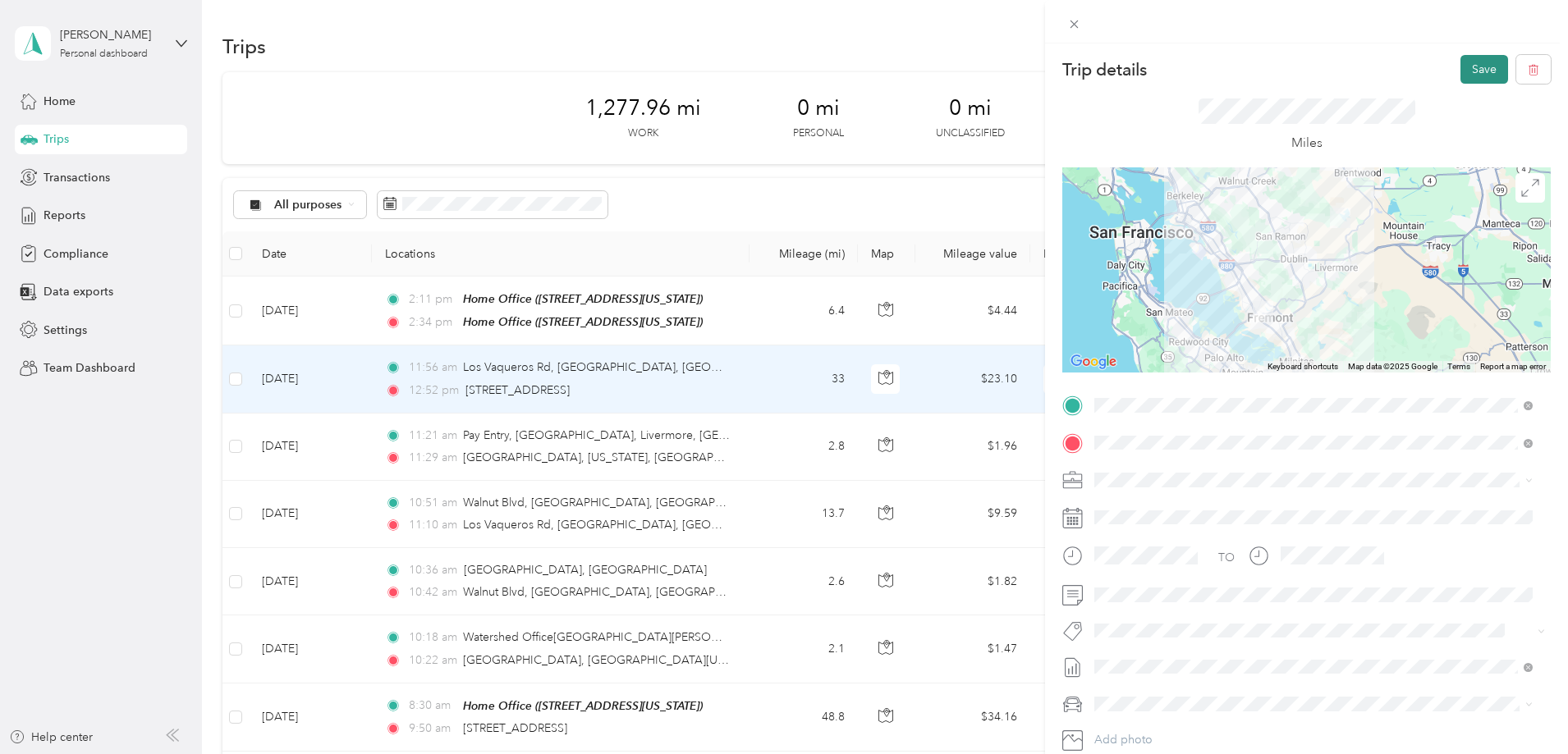
click at [1464, 70] on button "Save" at bounding box center [1484, 70] width 47 height 29
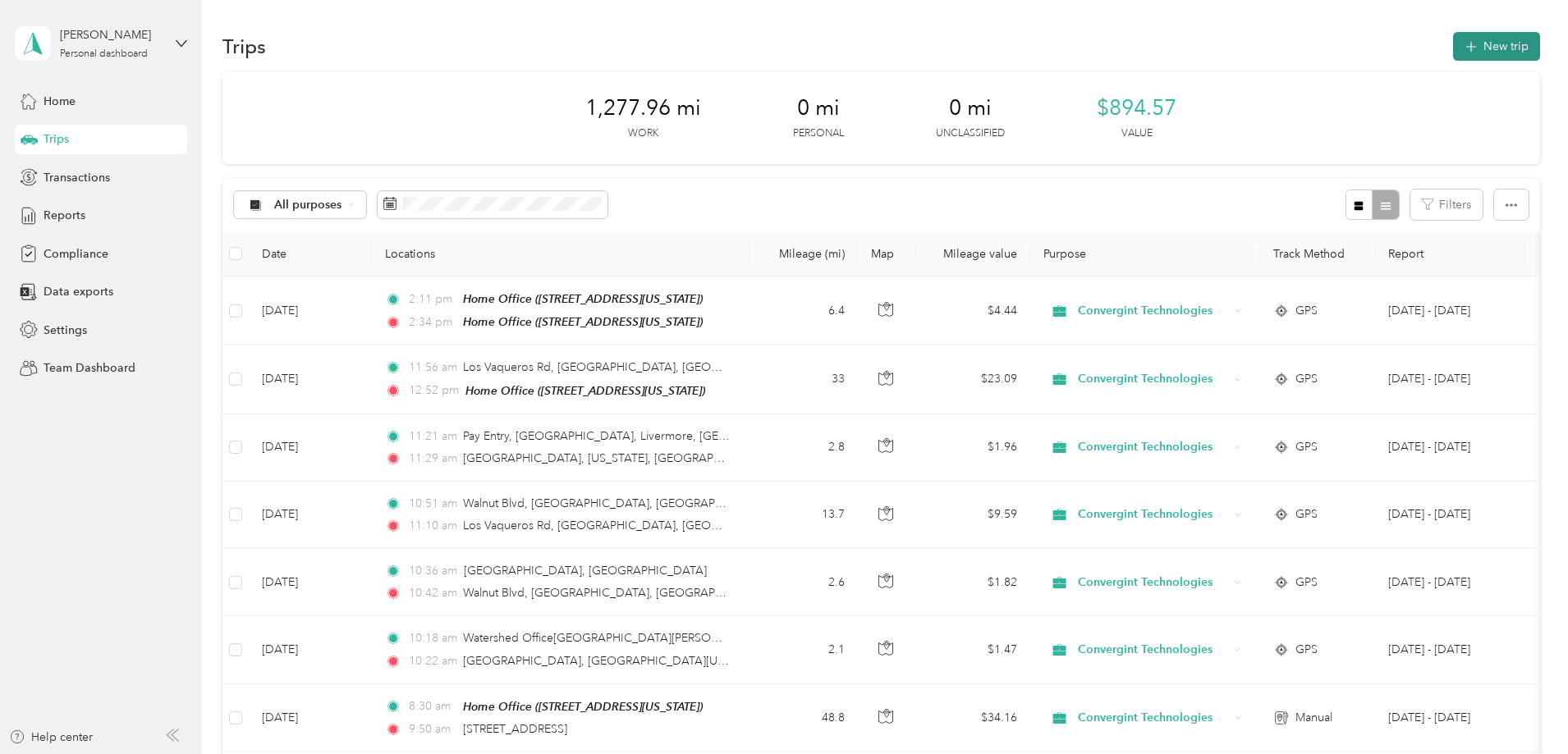
click at [1453, 40] on button "New trip" at bounding box center [1497, 46] width 87 height 29
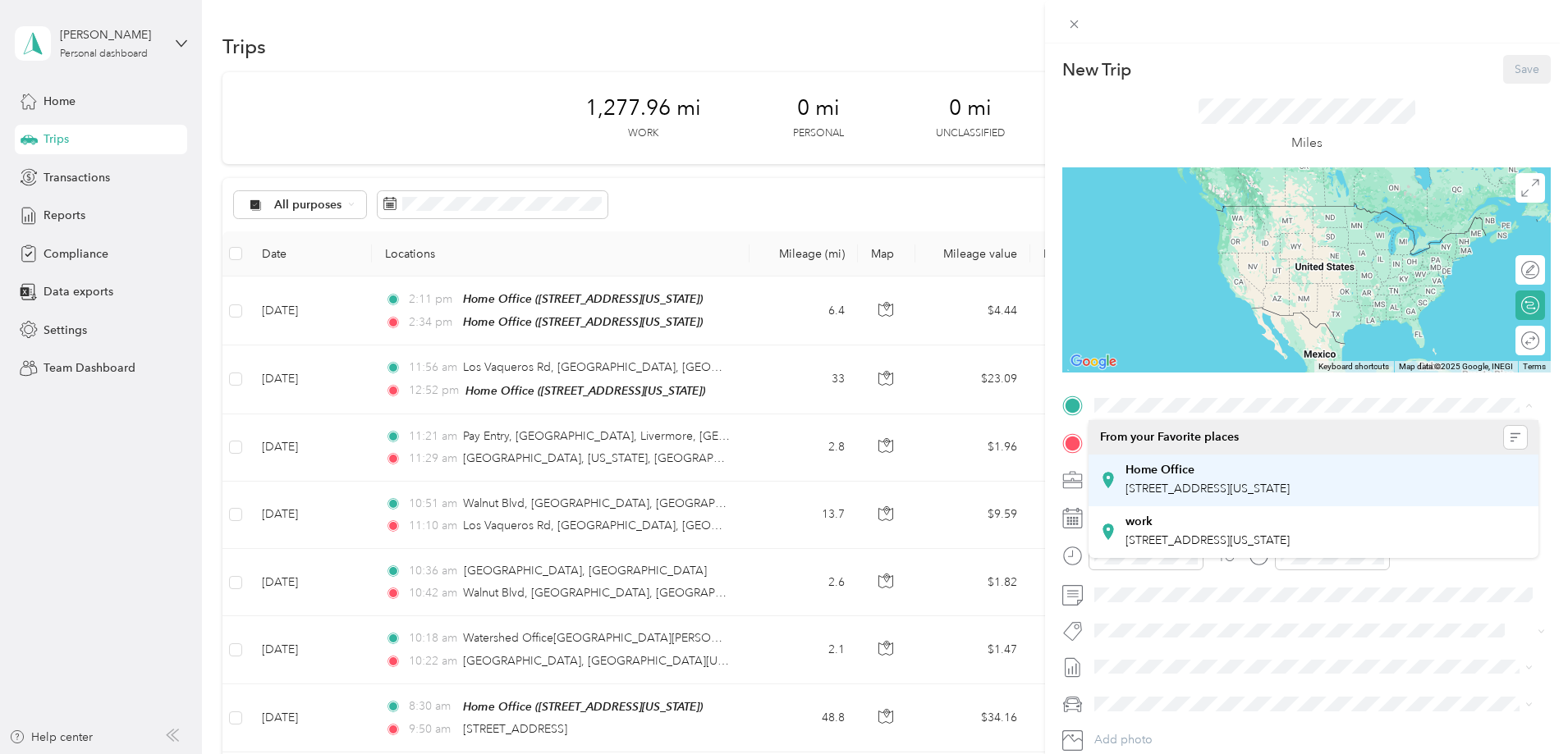
click at [1164, 469] on strong "Home Office" at bounding box center [1160, 470] width 69 height 15
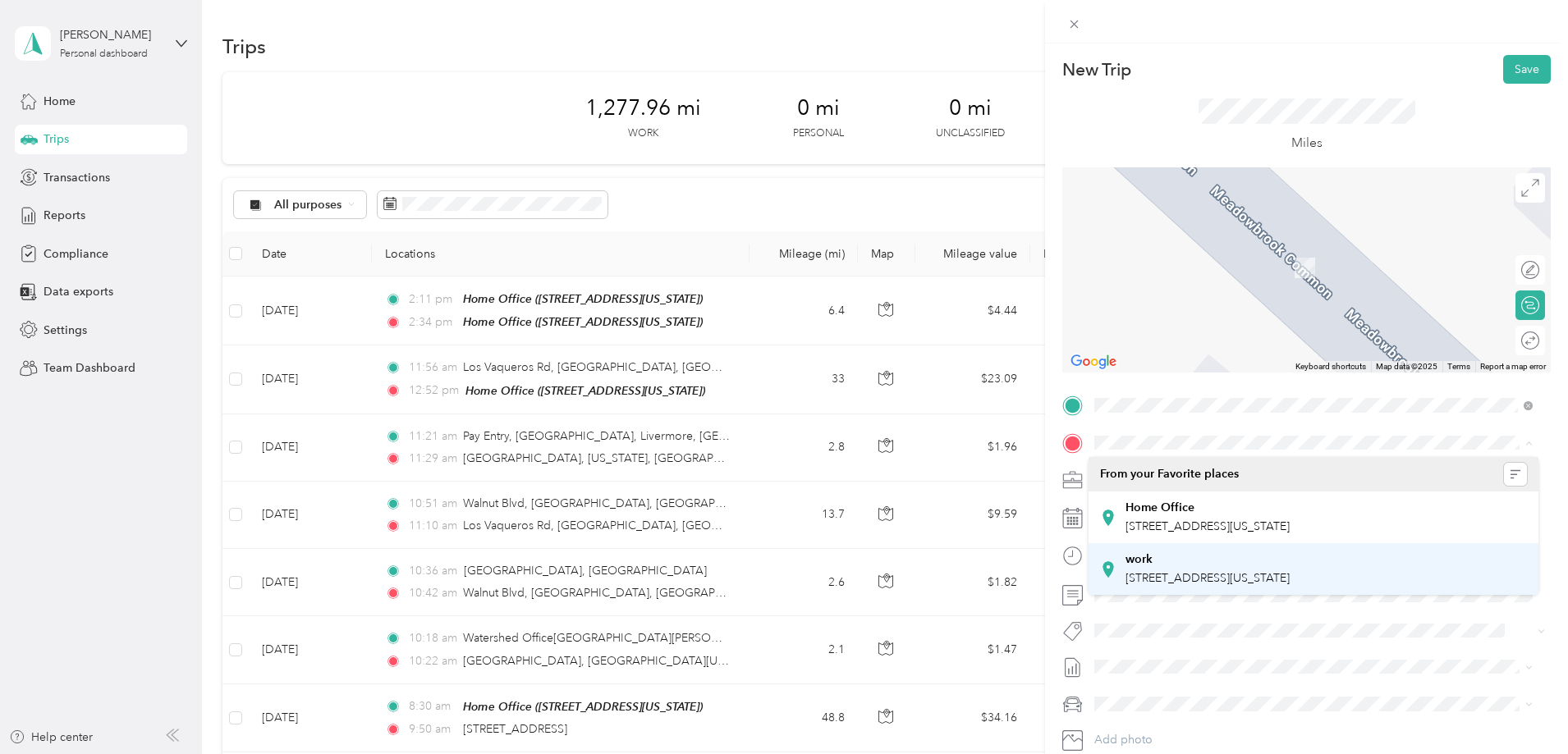
click at [1159, 558] on div "work" at bounding box center [1207, 560] width 165 height 15
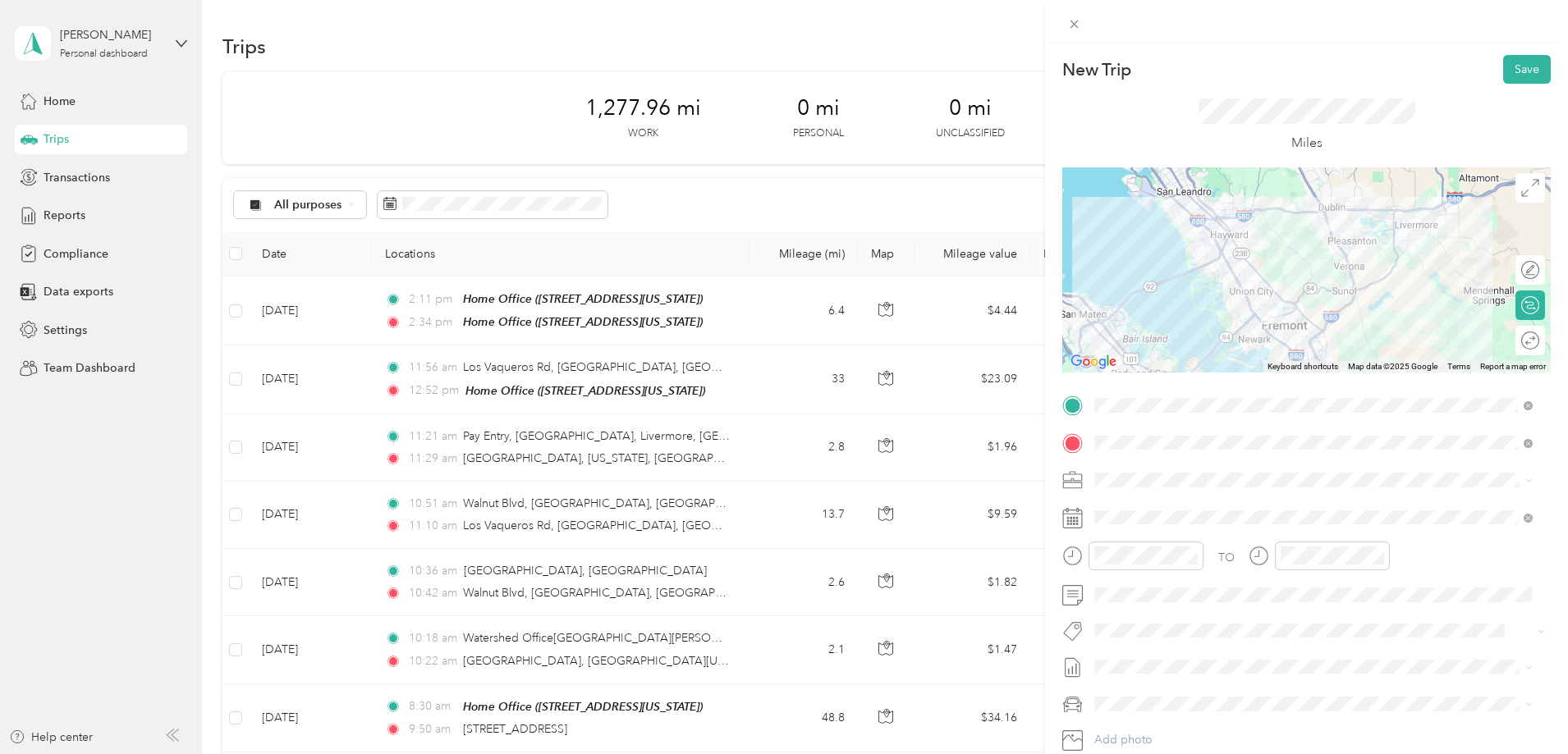
click at [1540, 343] on div "Round trip" at bounding box center [1540, 340] width 0 height 17
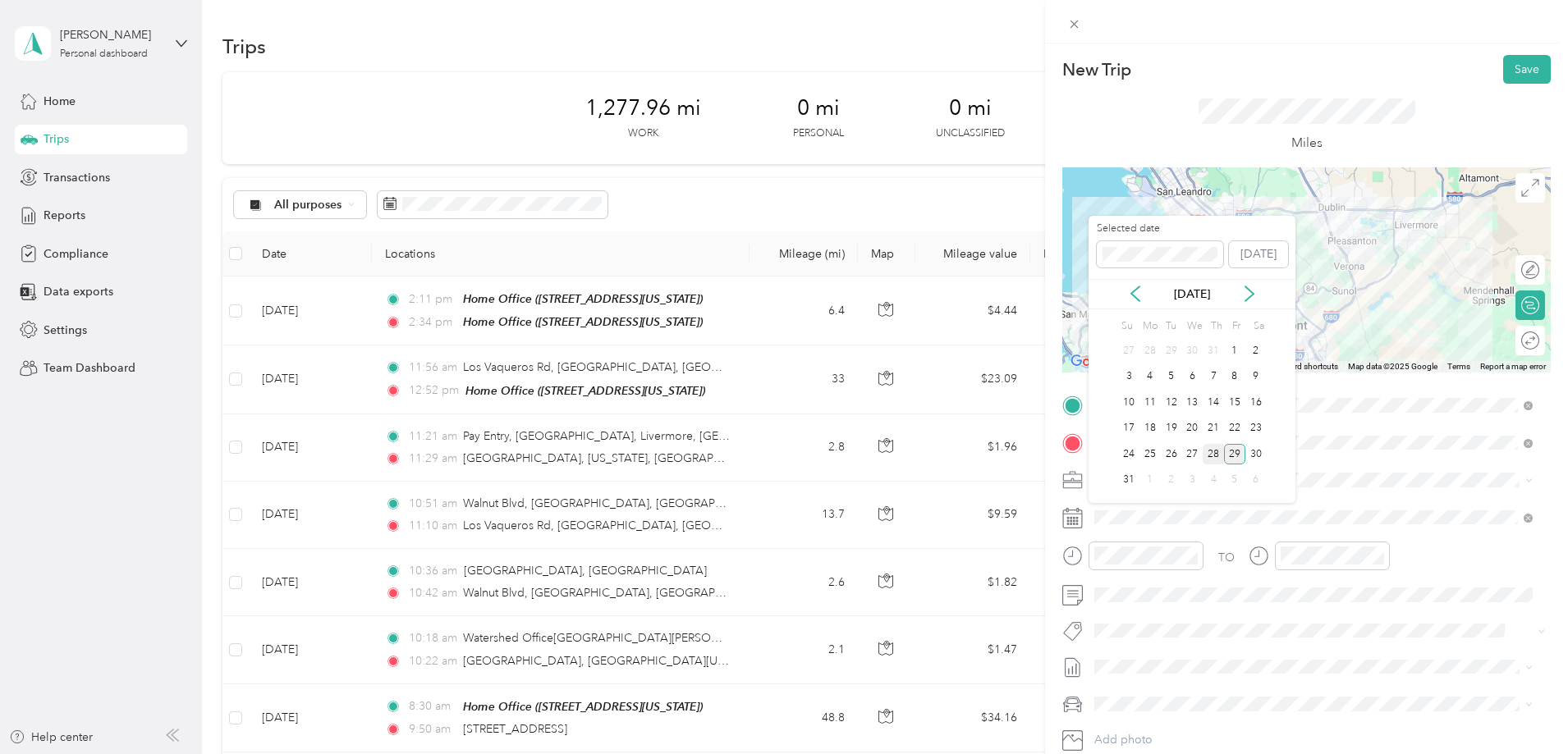
click at [1216, 461] on div "28" at bounding box center [1213, 454] width 21 height 21
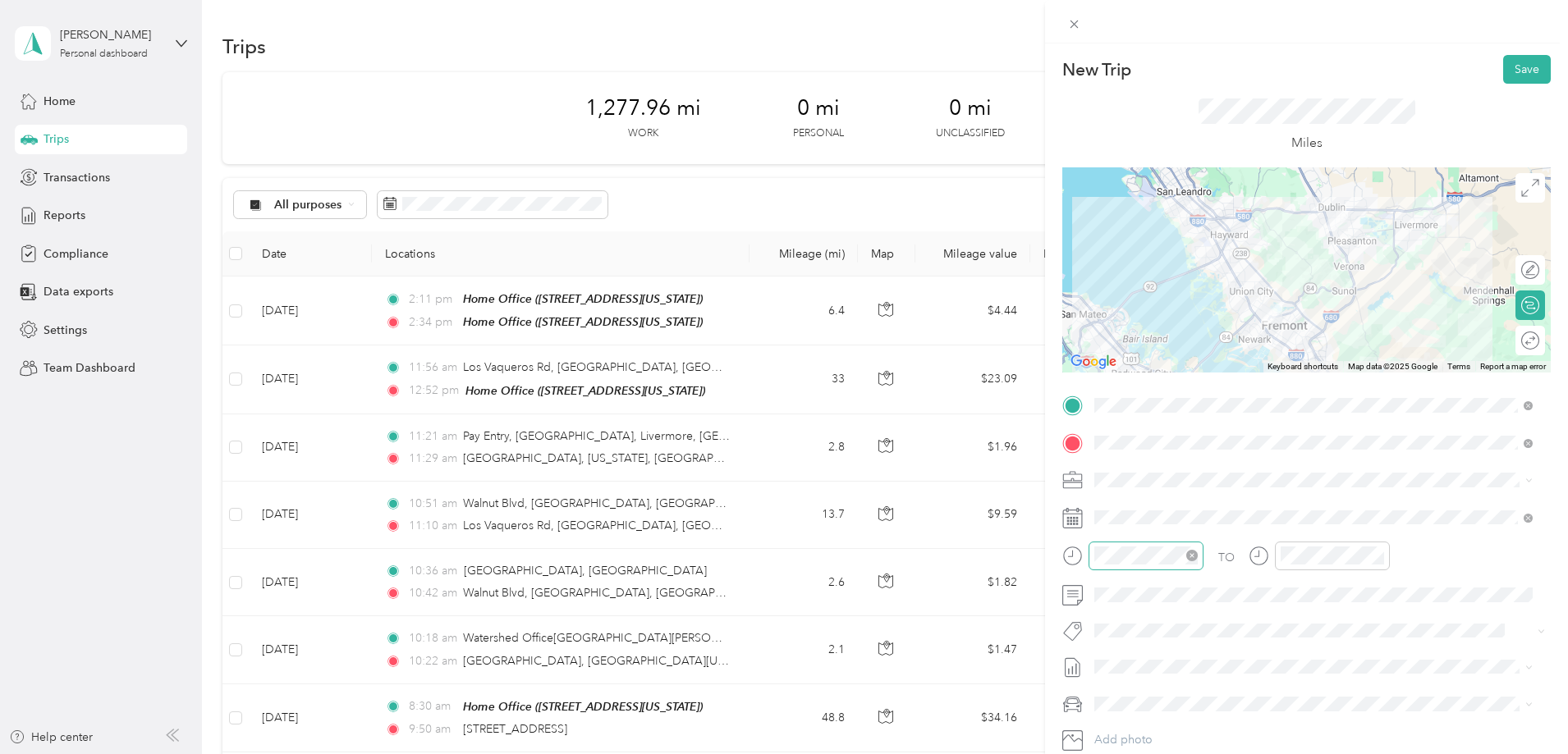
click at [1190, 554] on icon "close-circle" at bounding box center [1192, 555] width 12 height 12
click at [1379, 556] on icon "close-circle" at bounding box center [1378, 555] width 12 height 12
click at [1510, 72] on button "Save" at bounding box center [1527, 70] width 47 height 29
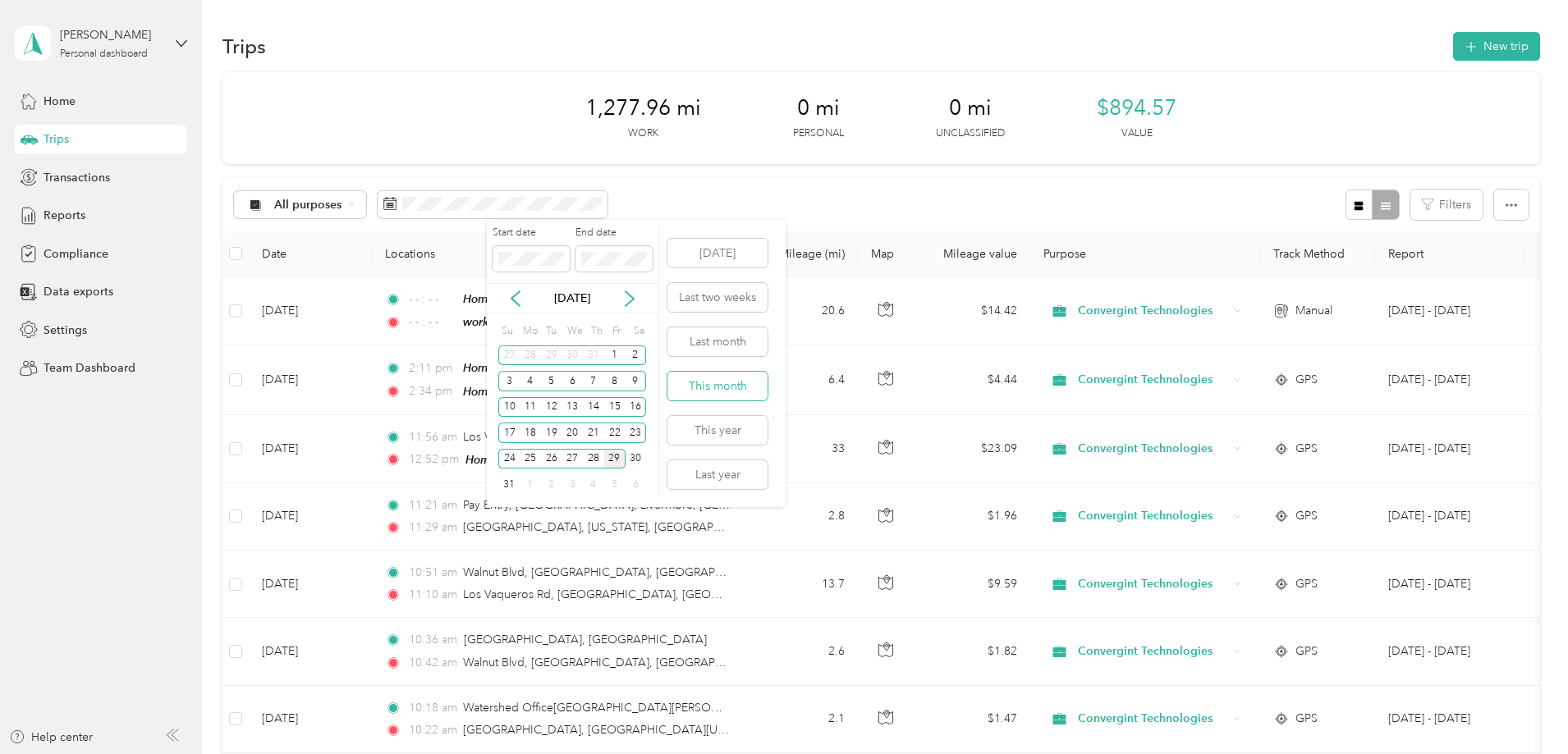
click at [707, 388] on button "This month" at bounding box center [717, 386] width 100 height 29
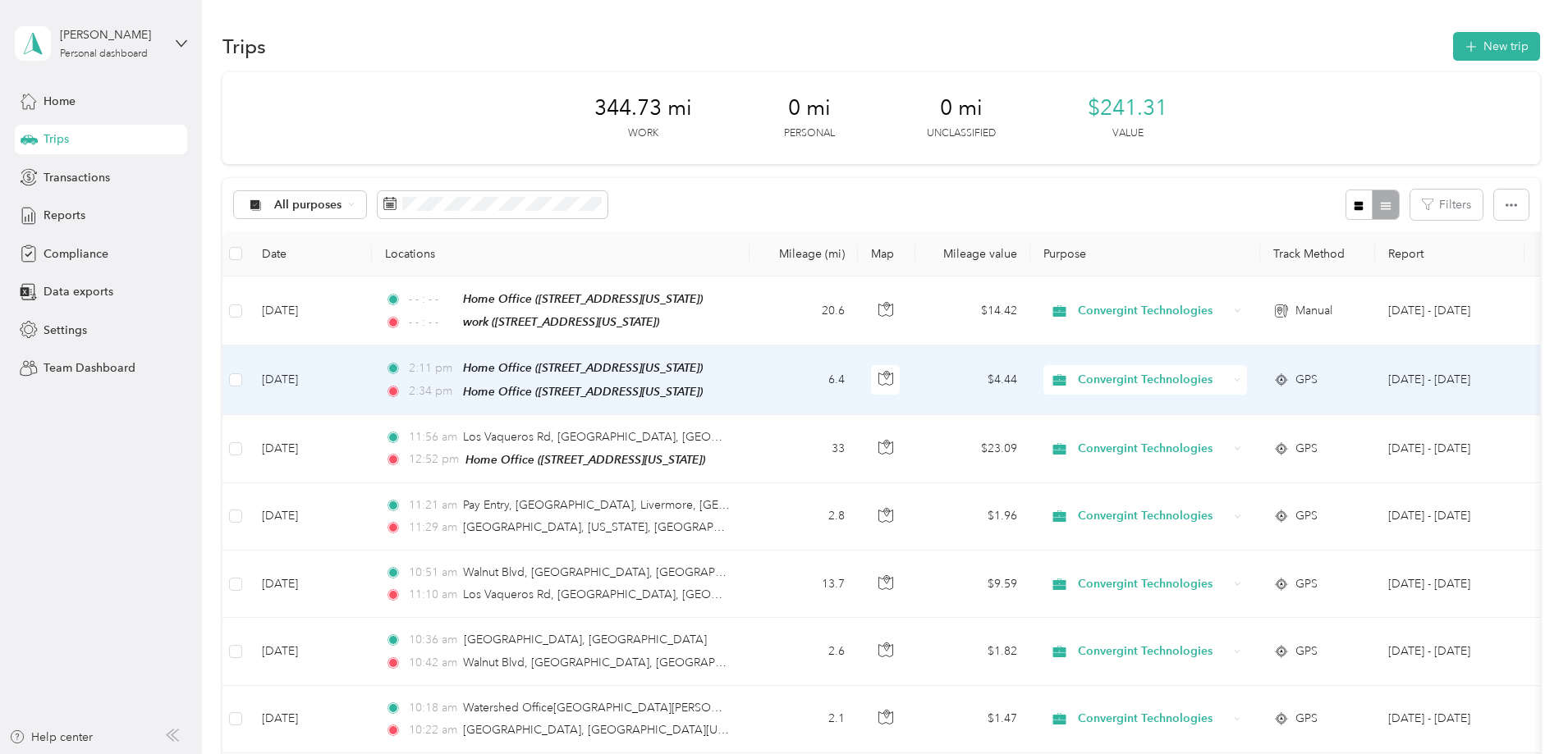
click at [760, 226] on div "All purposes Filters" at bounding box center [882, 204] width 1318 height 54
